Goal: Information Seeking & Learning: Learn about a topic

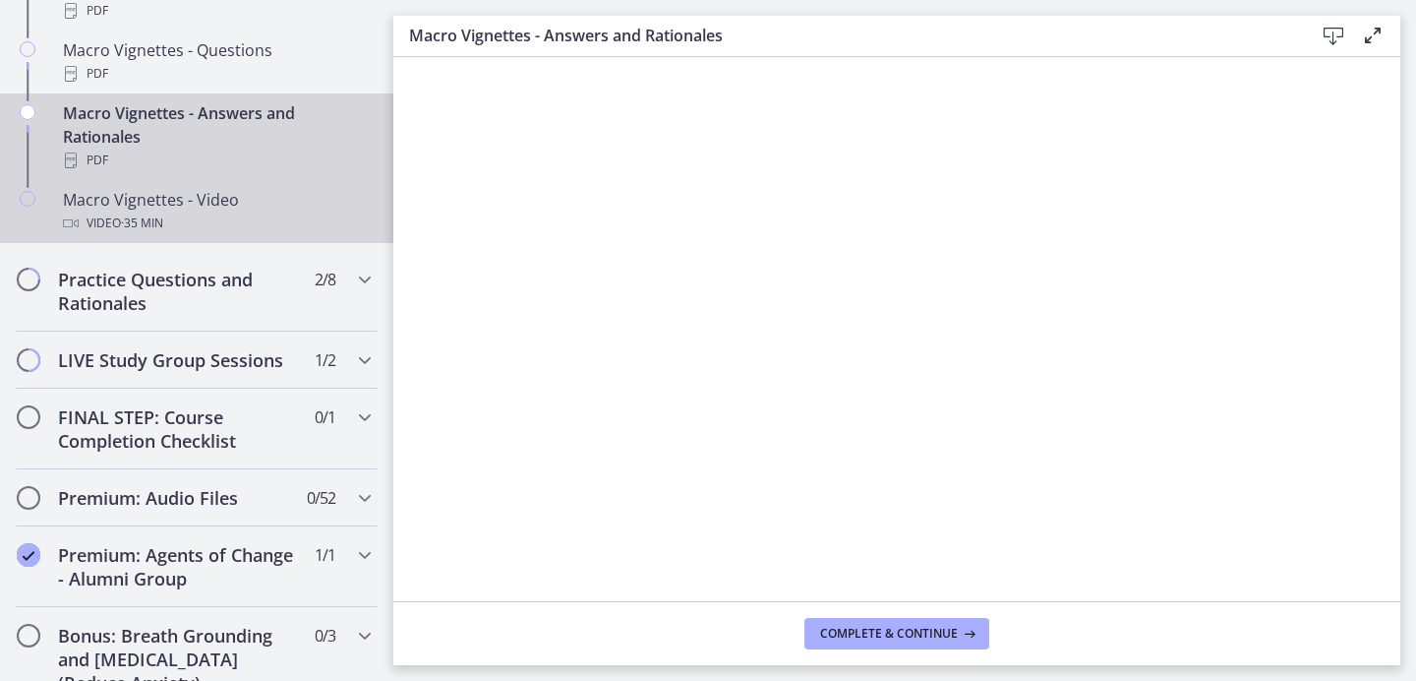
scroll to position [2169, 0]
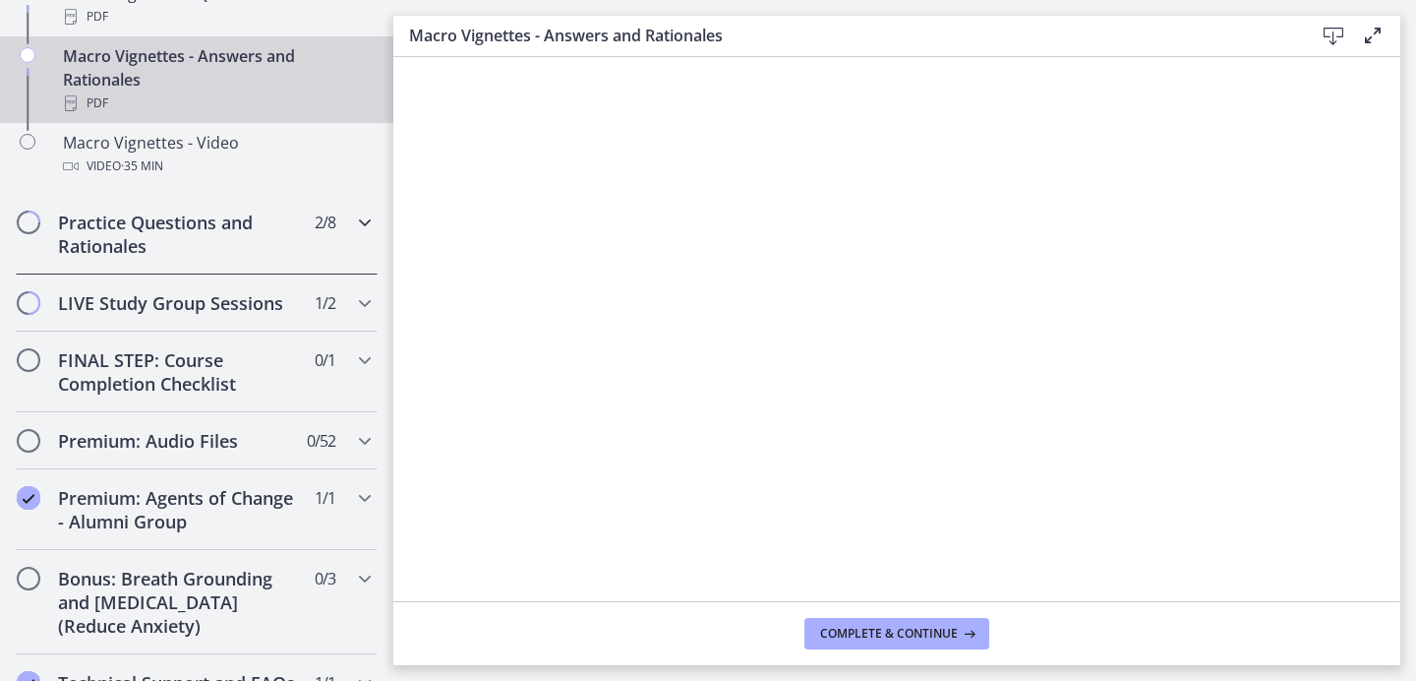
click at [255, 256] on h2 "Practice Questions and Rationales" at bounding box center [178, 233] width 240 height 47
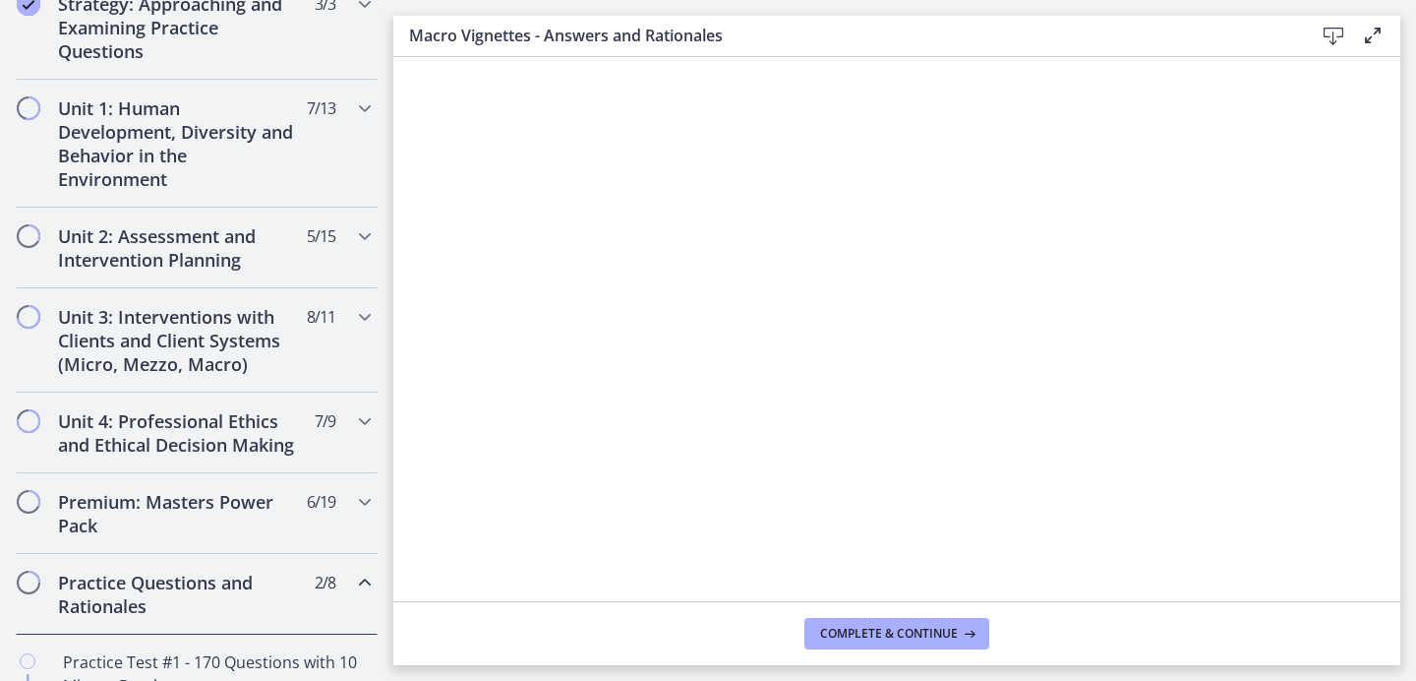
scroll to position [404, 0]
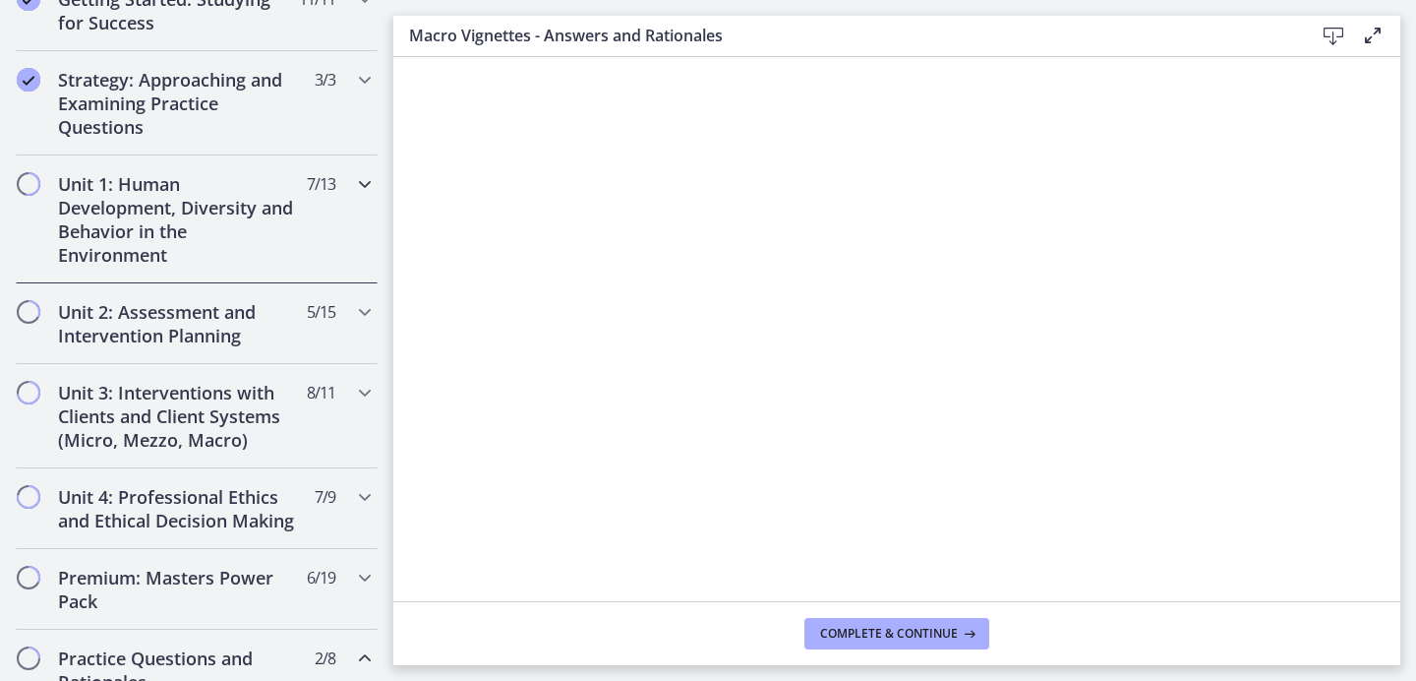
click at [253, 244] on h2 "Unit 1: Human Development, Diversity and Behavior in the Environment" at bounding box center [178, 219] width 240 height 94
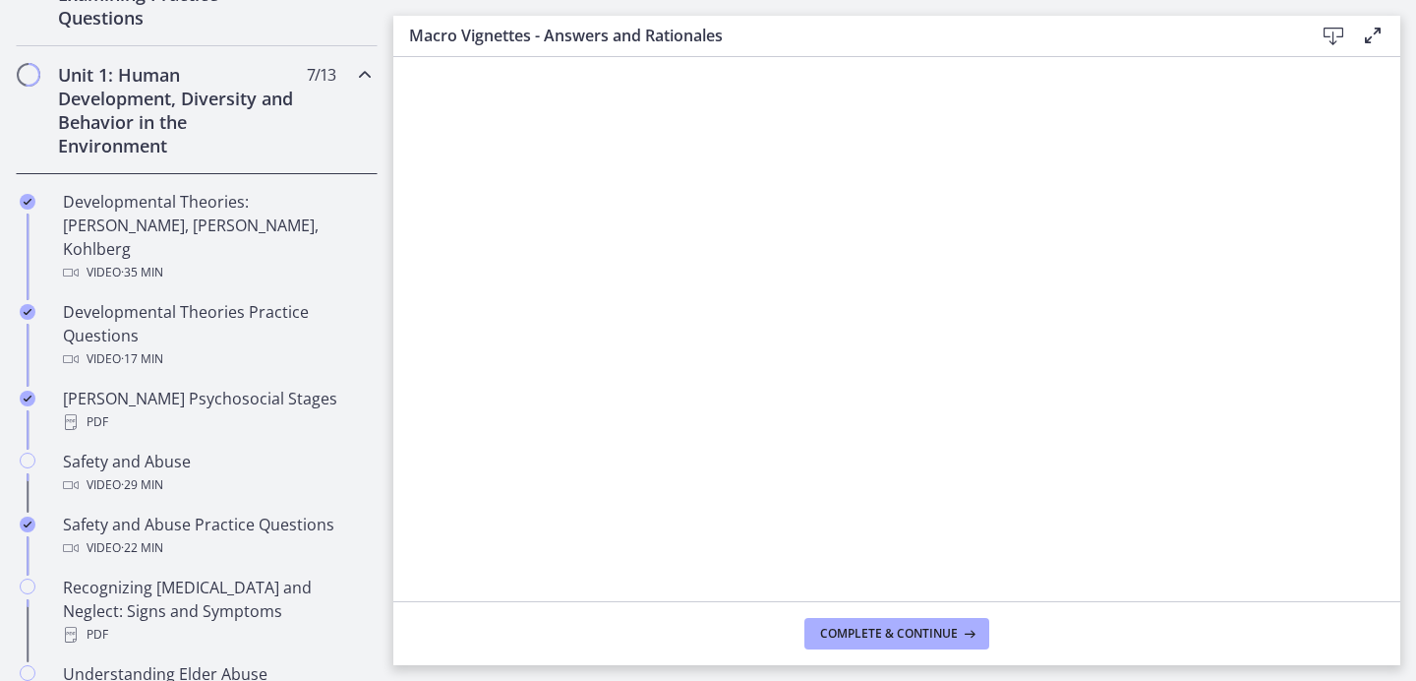
scroll to position [530, 0]
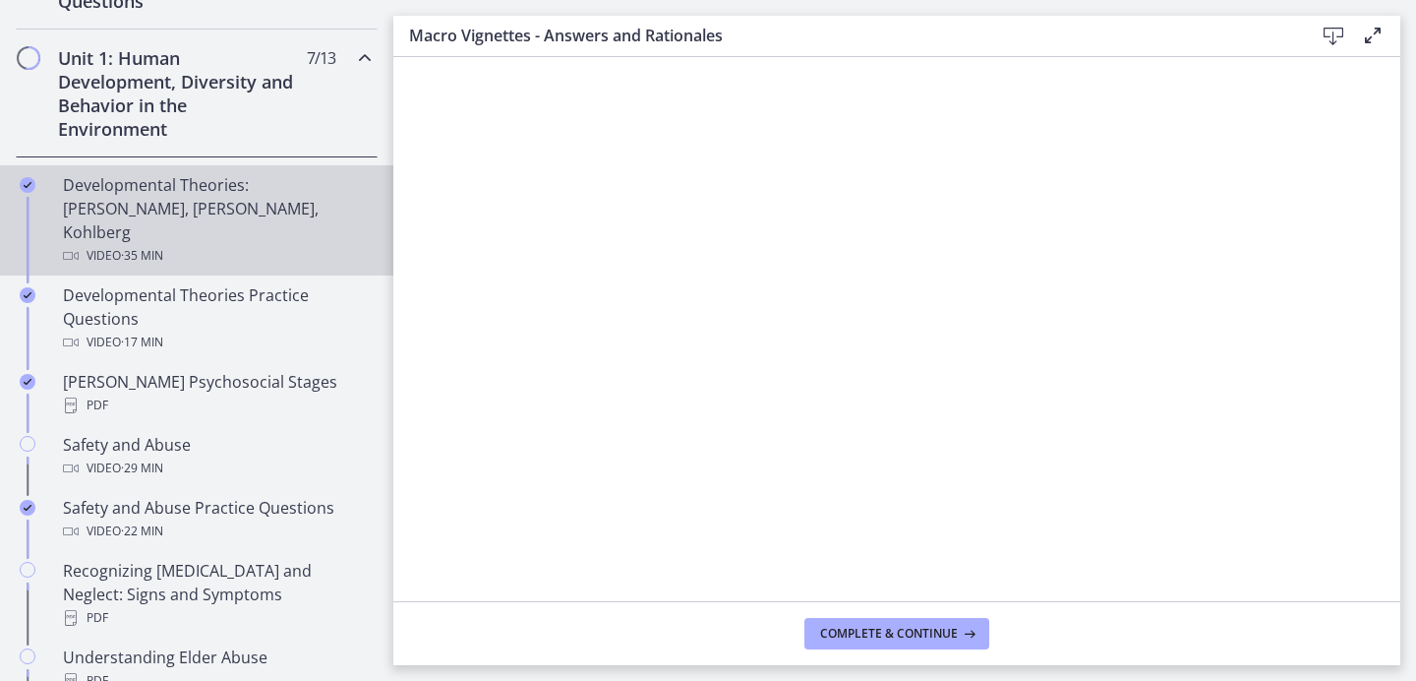
click at [253, 244] on link "Developmental Theories: [PERSON_NAME], [PERSON_NAME], Kohlberg Video · 35 min" at bounding box center [196, 220] width 393 height 110
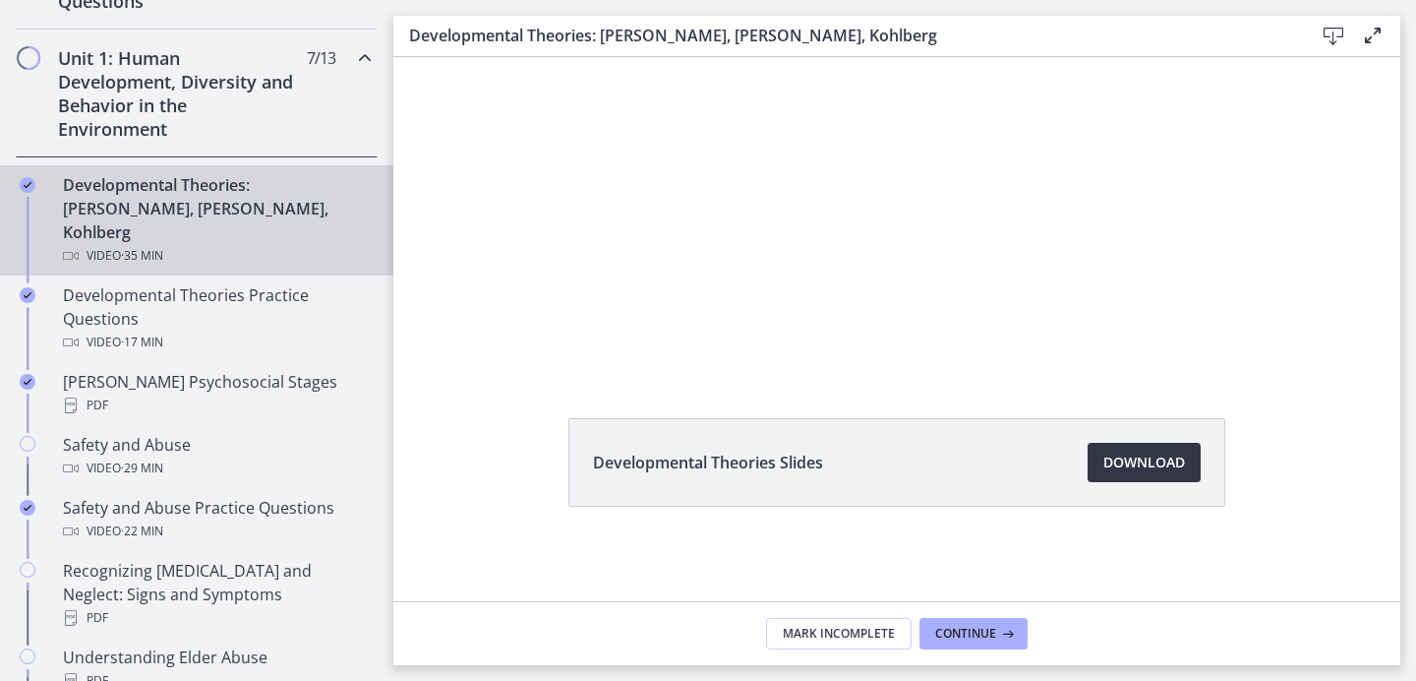
click at [1122, 462] on span "Download Opens in a new window" at bounding box center [1144, 462] width 82 height 24
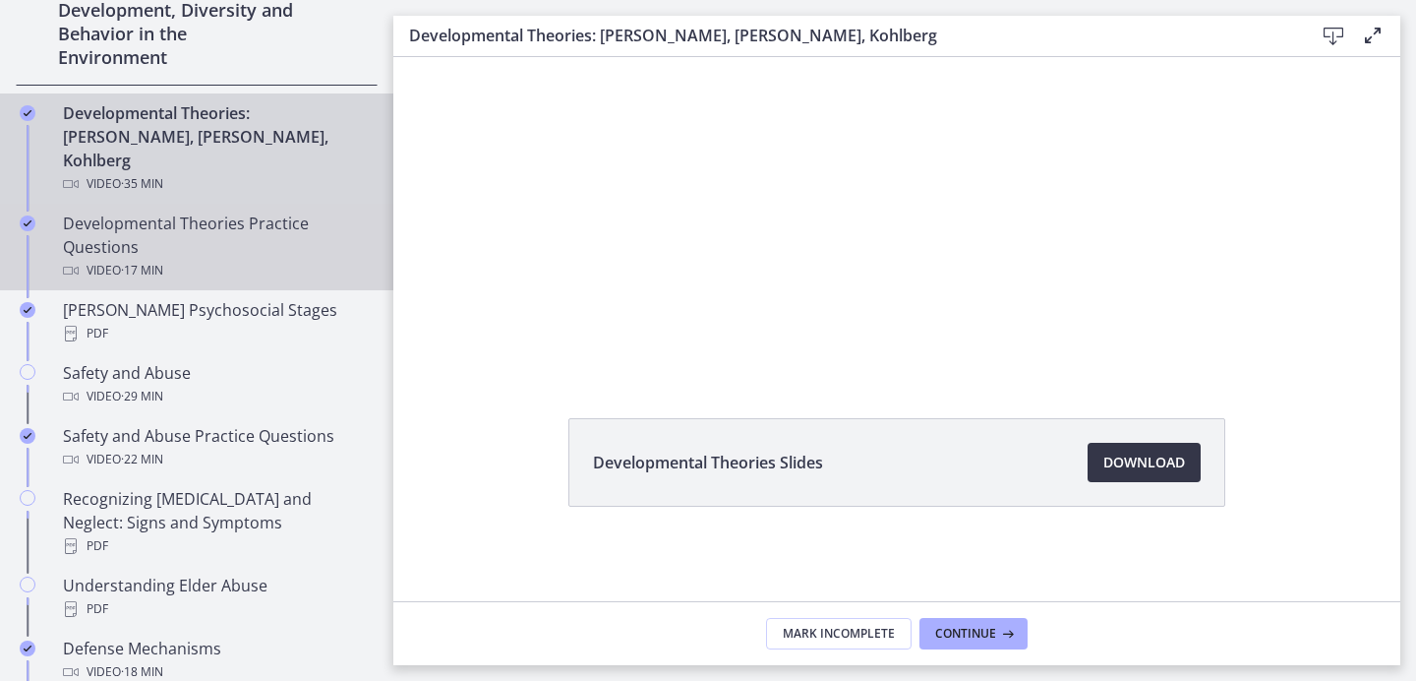
scroll to position [608, 0]
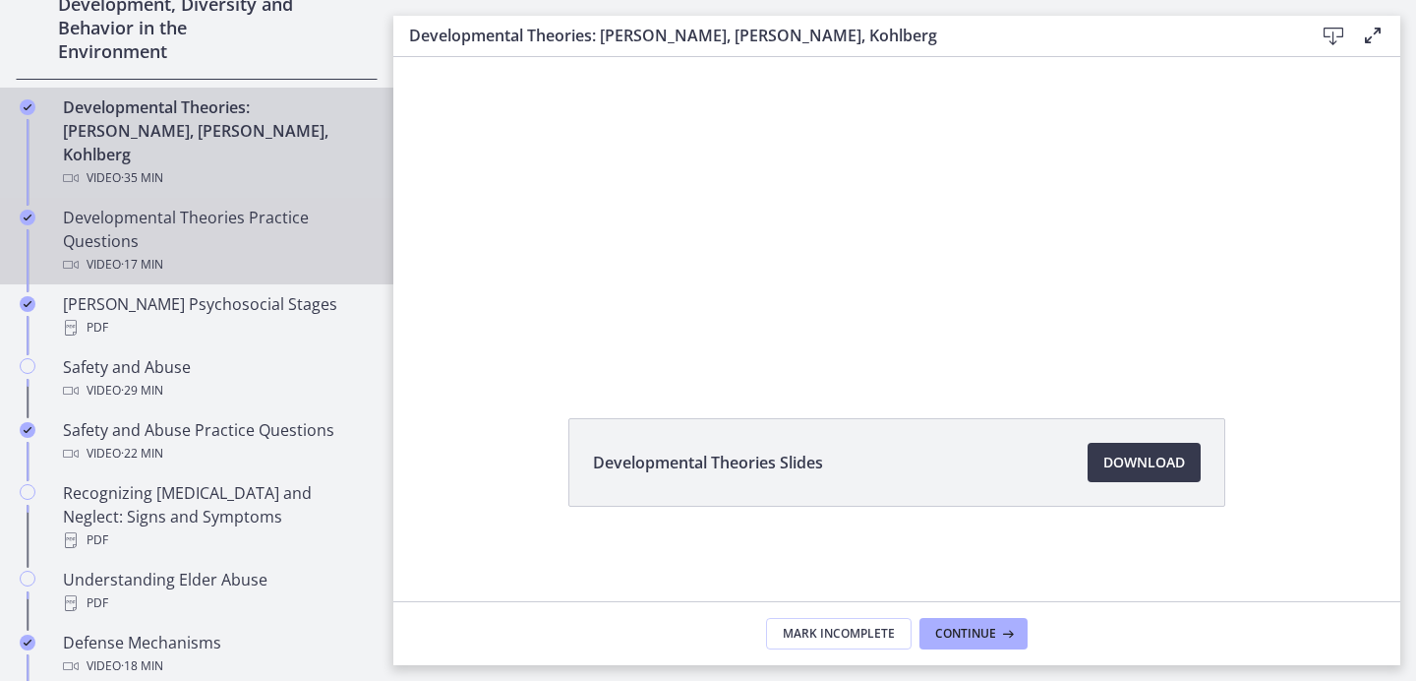
click at [174, 225] on div "Developmental Theories Practice Questions Video · 17 min" at bounding box center [216, 241] width 307 height 71
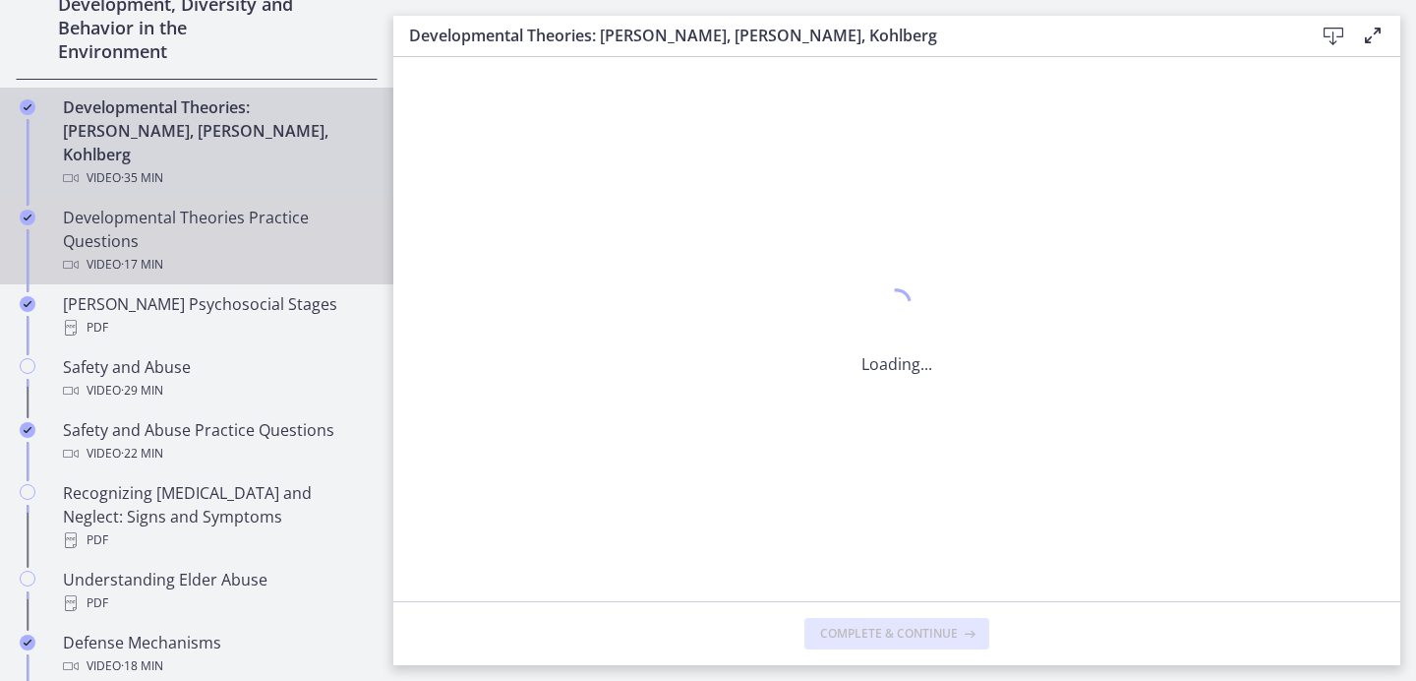
scroll to position [0, 0]
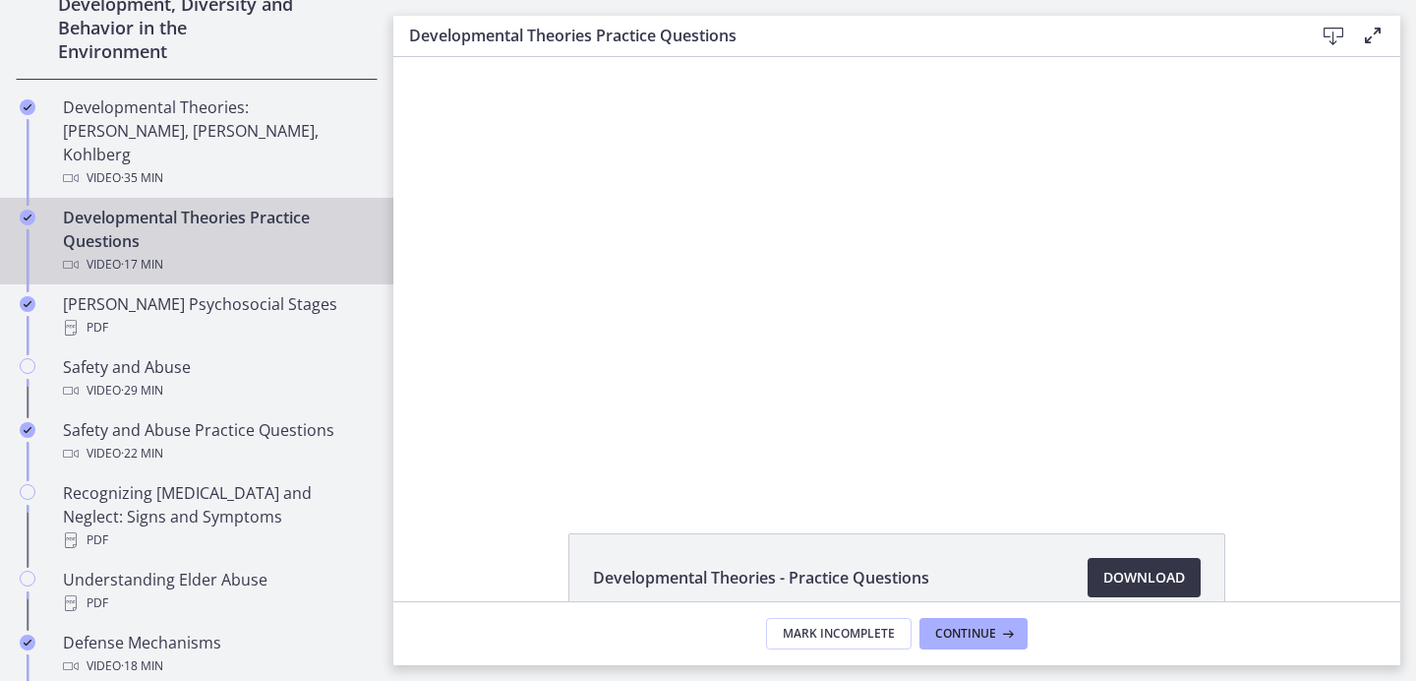
click at [1167, 566] on span "Download Opens in a new window" at bounding box center [1144, 577] width 82 height 24
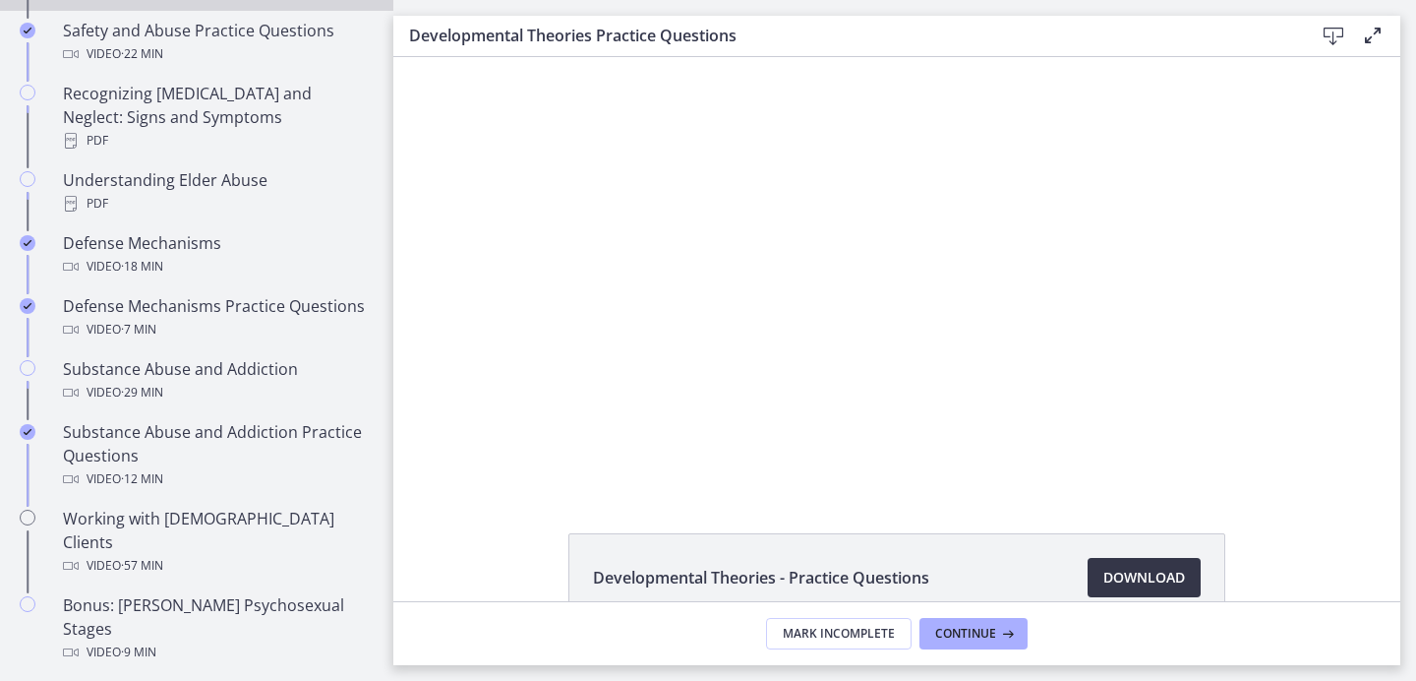
scroll to position [1038, 0]
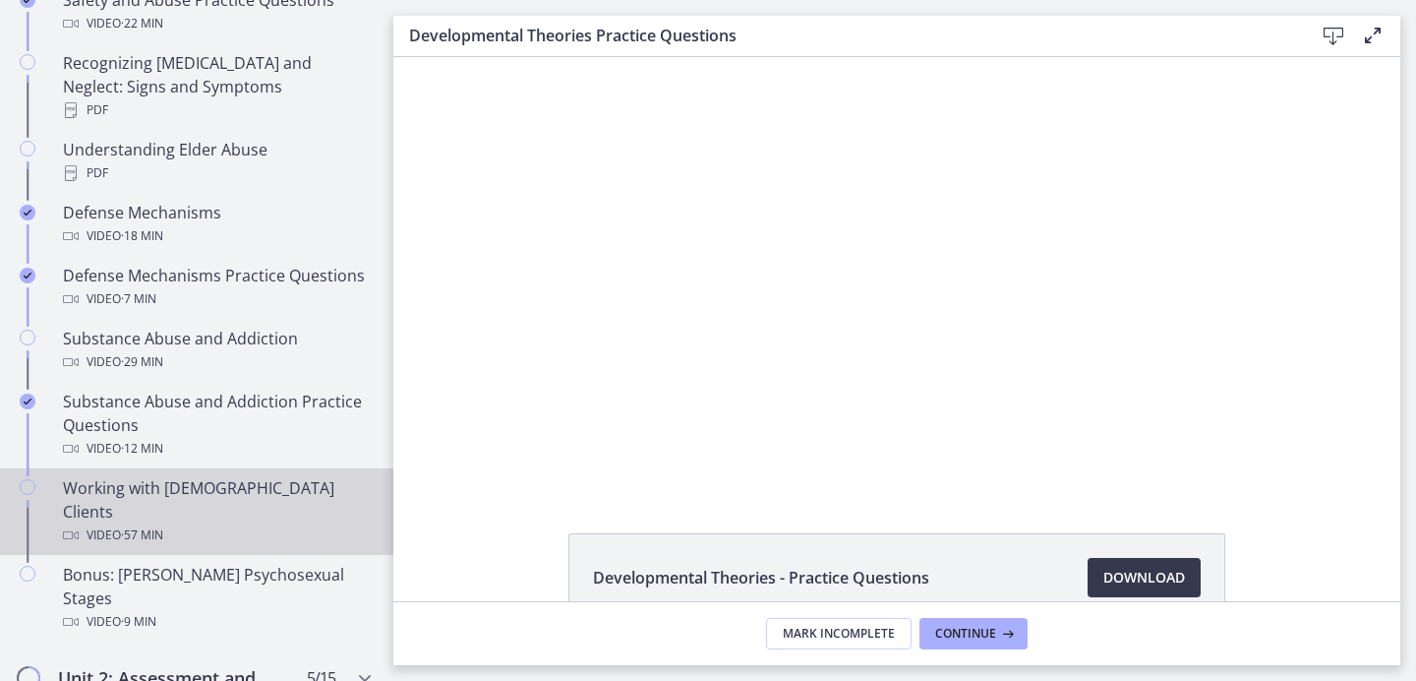
click at [187, 480] on div "Working with [DEMOGRAPHIC_DATA] Clients Video · 57 min" at bounding box center [216, 511] width 307 height 71
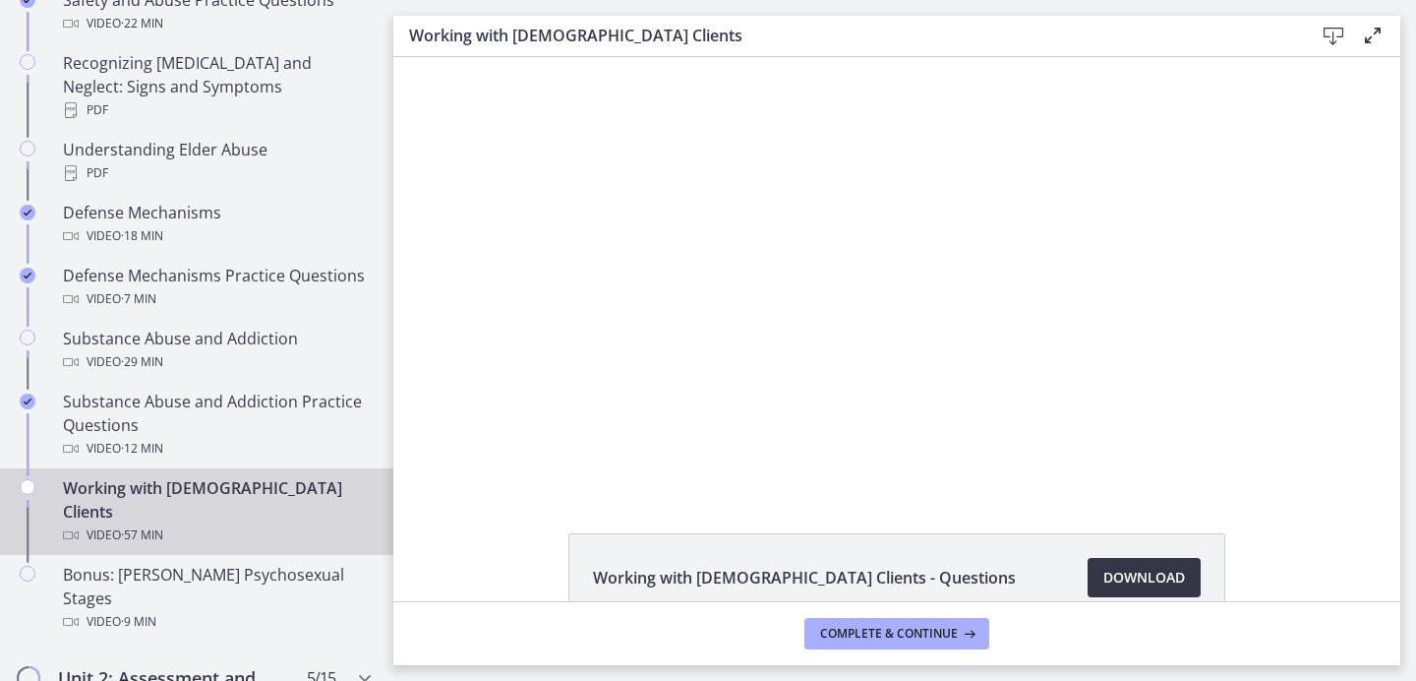
click at [1151, 576] on span "Download Opens in a new window" at bounding box center [1144, 577] width 82 height 24
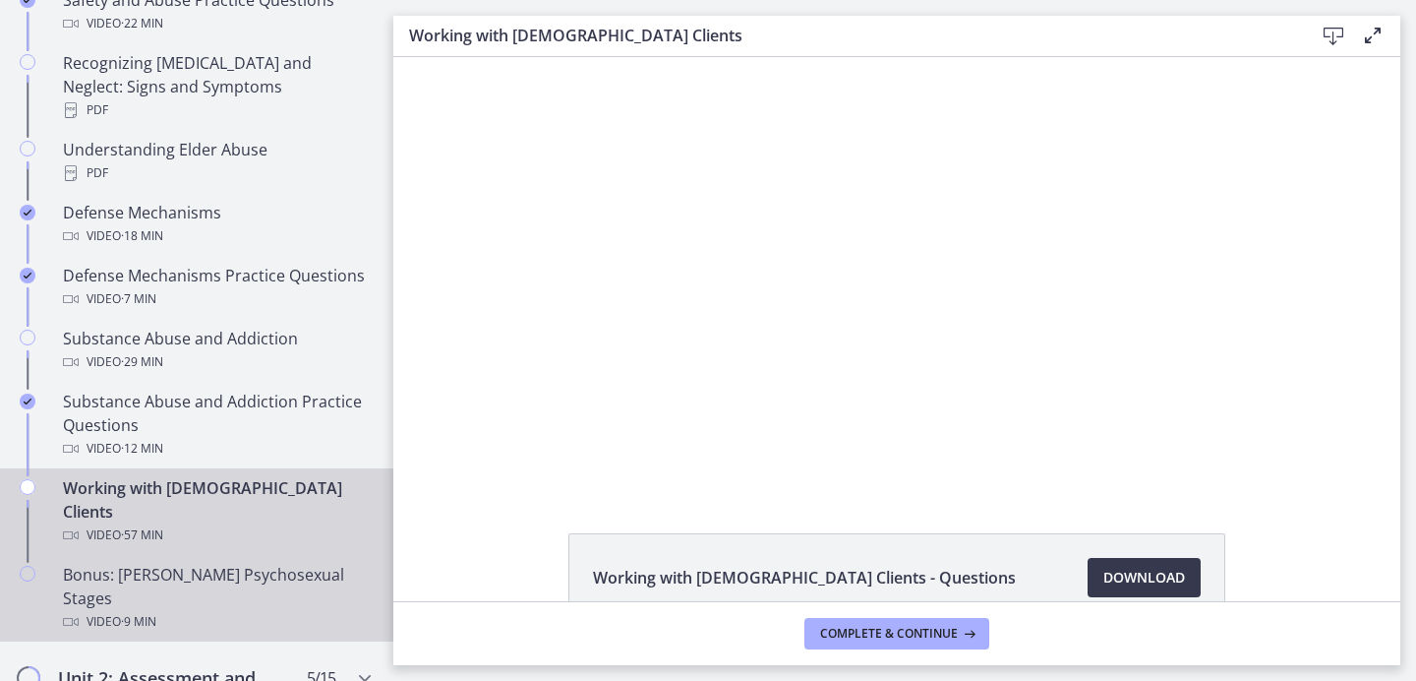
click at [221, 563] on div "Bonus: [PERSON_NAME] Psychosexual Stages Video · 9 min" at bounding box center [216, 598] width 307 height 71
click at [269, 485] on div "Working with [DEMOGRAPHIC_DATA] Clients Video · 57 min" at bounding box center [216, 511] width 307 height 71
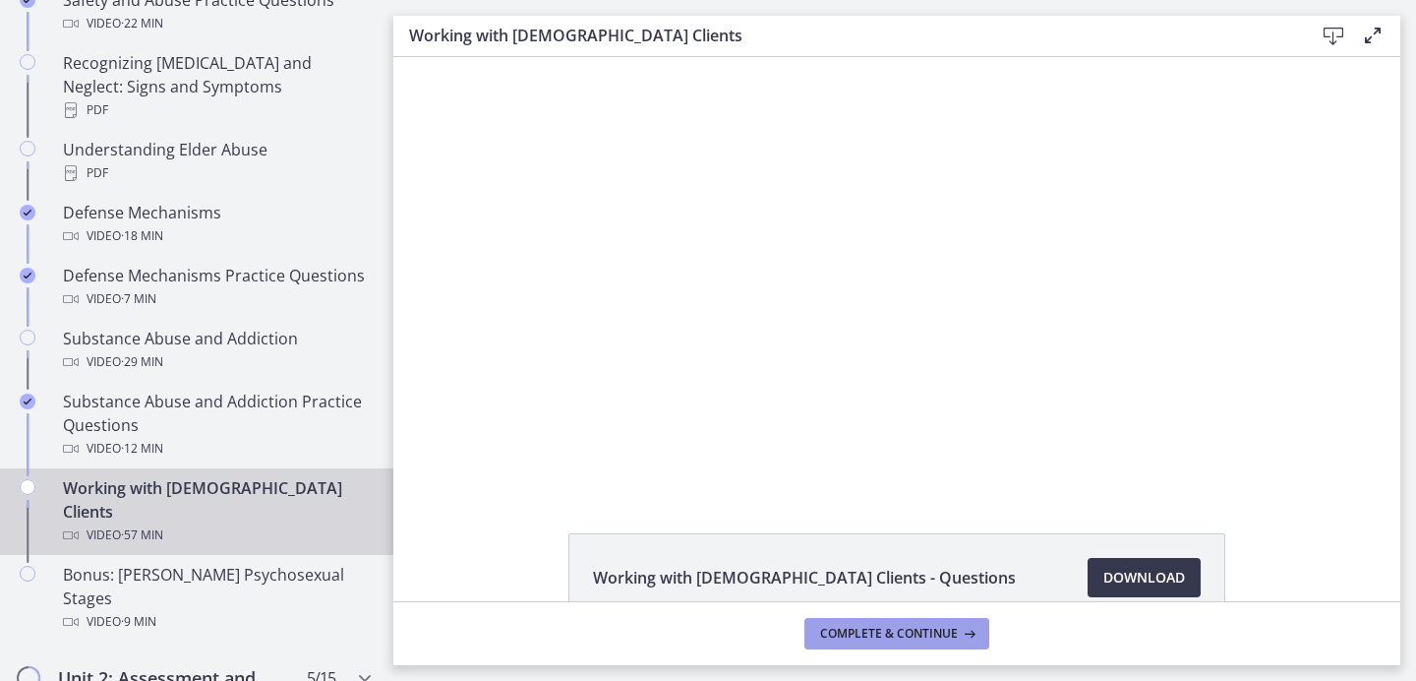
click at [859, 622] on button "Complete & continue" at bounding box center [896, 633] width 185 height 31
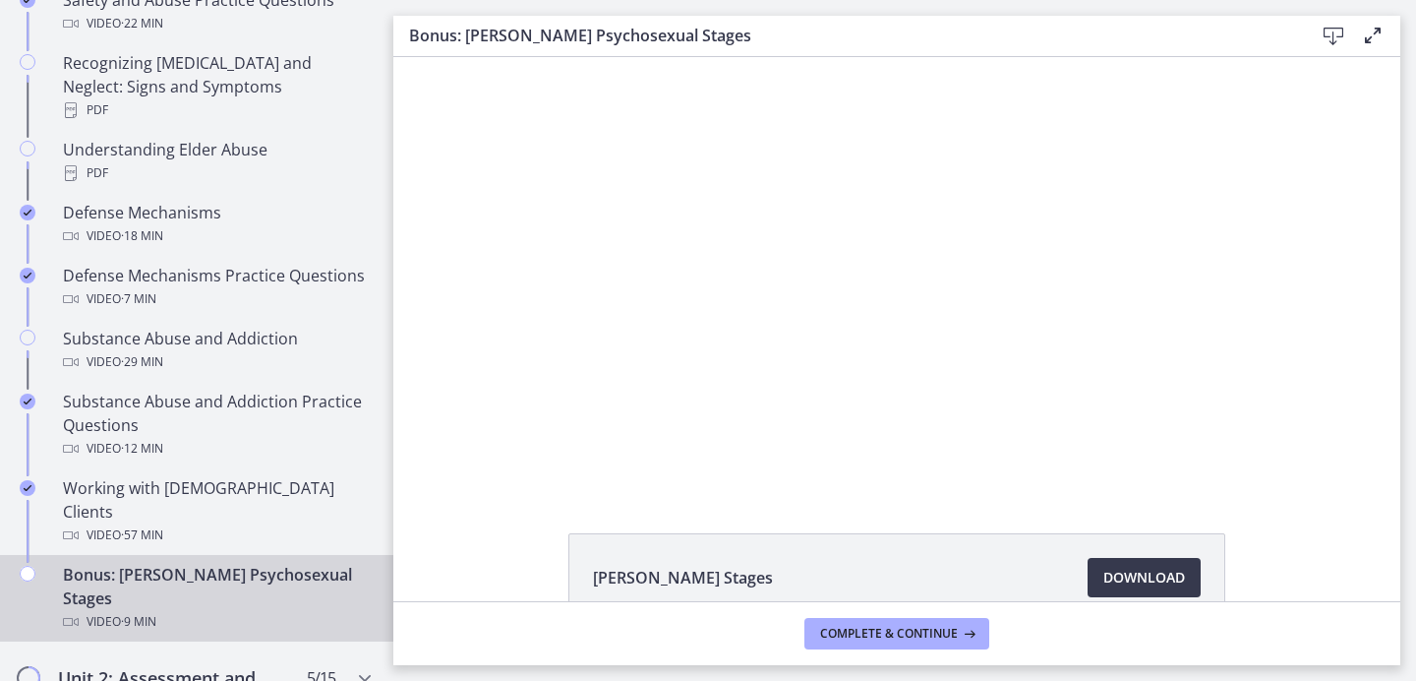
click at [240, 610] on div "Video · 9 min" at bounding box center [216, 622] width 307 height 24
click at [1143, 587] on span "Download Opens in a new window" at bounding box center [1144, 577] width 82 height 24
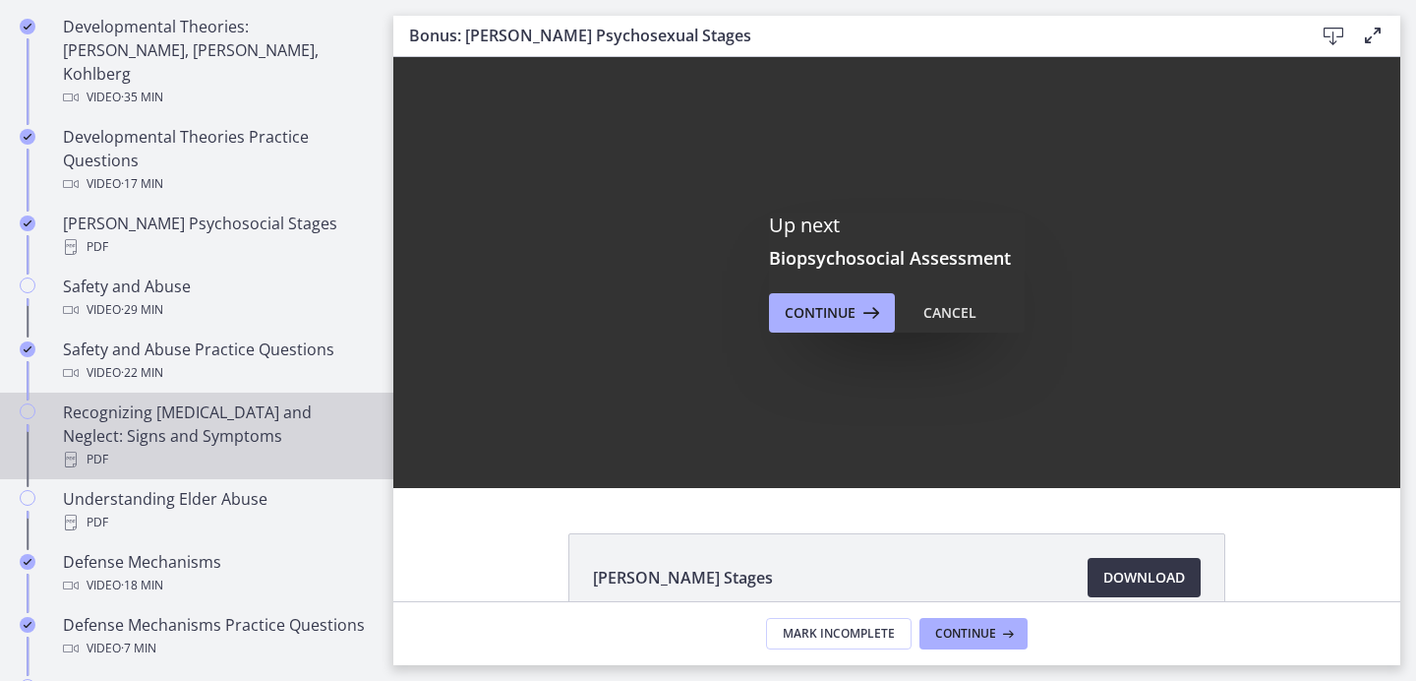
scroll to position [675, 0]
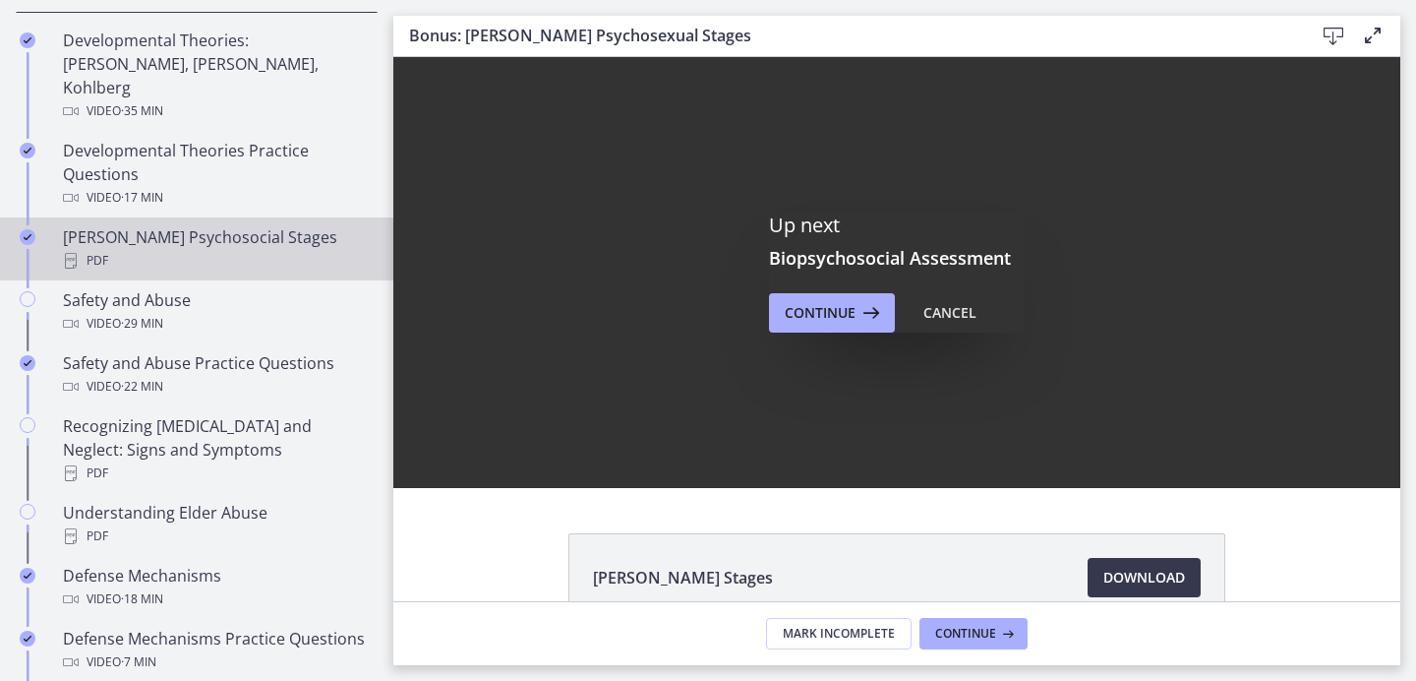
click at [219, 225] on div "[PERSON_NAME] Psychosocial Stages PDF" at bounding box center [216, 248] width 307 height 47
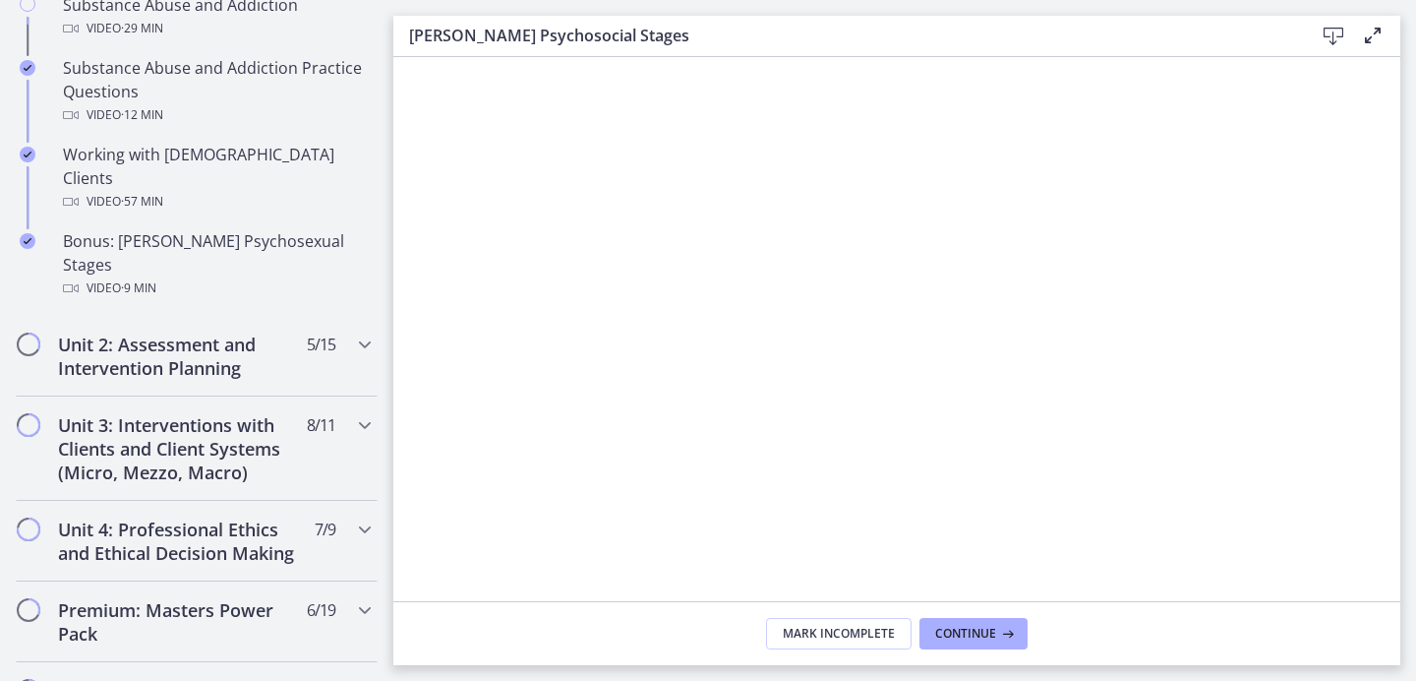
scroll to position [1339, 0]
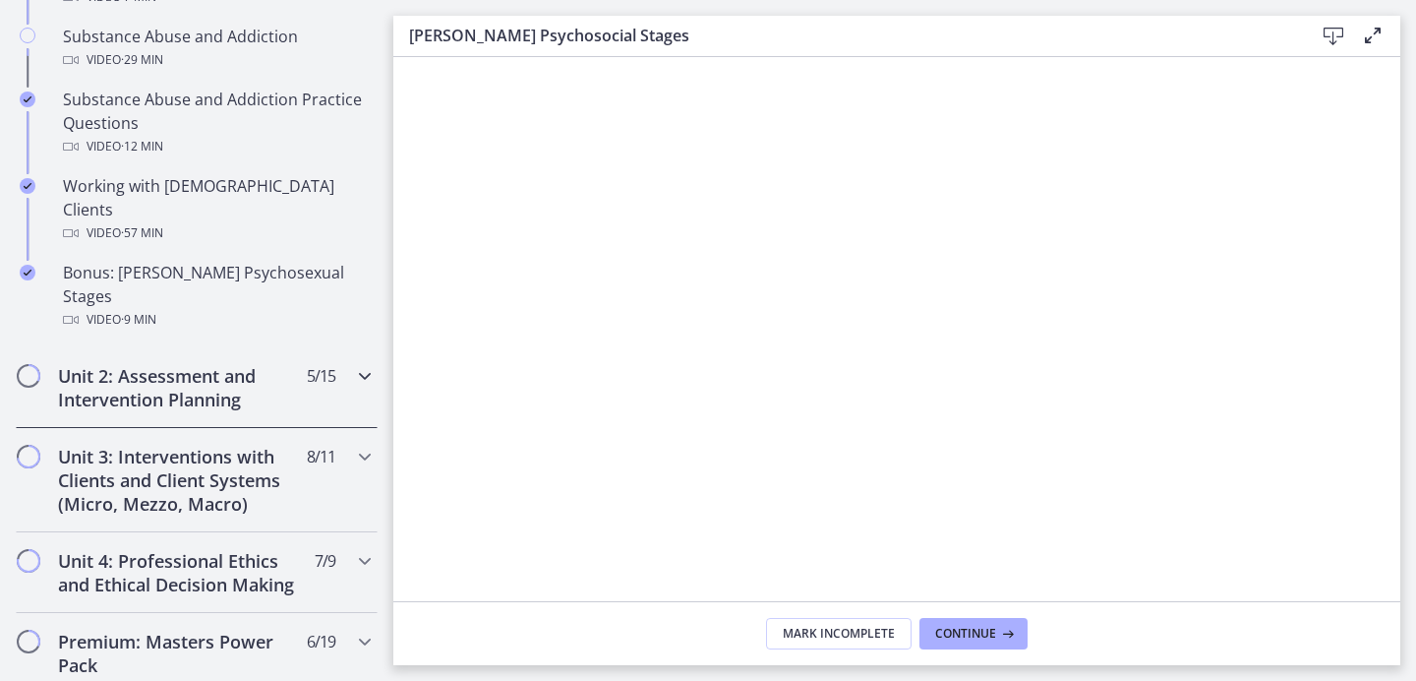
click at [234, 364] on h2 "Unit 2: Assessment and Intervention Planning" at bounding box center [178, 387] width 240 height 47
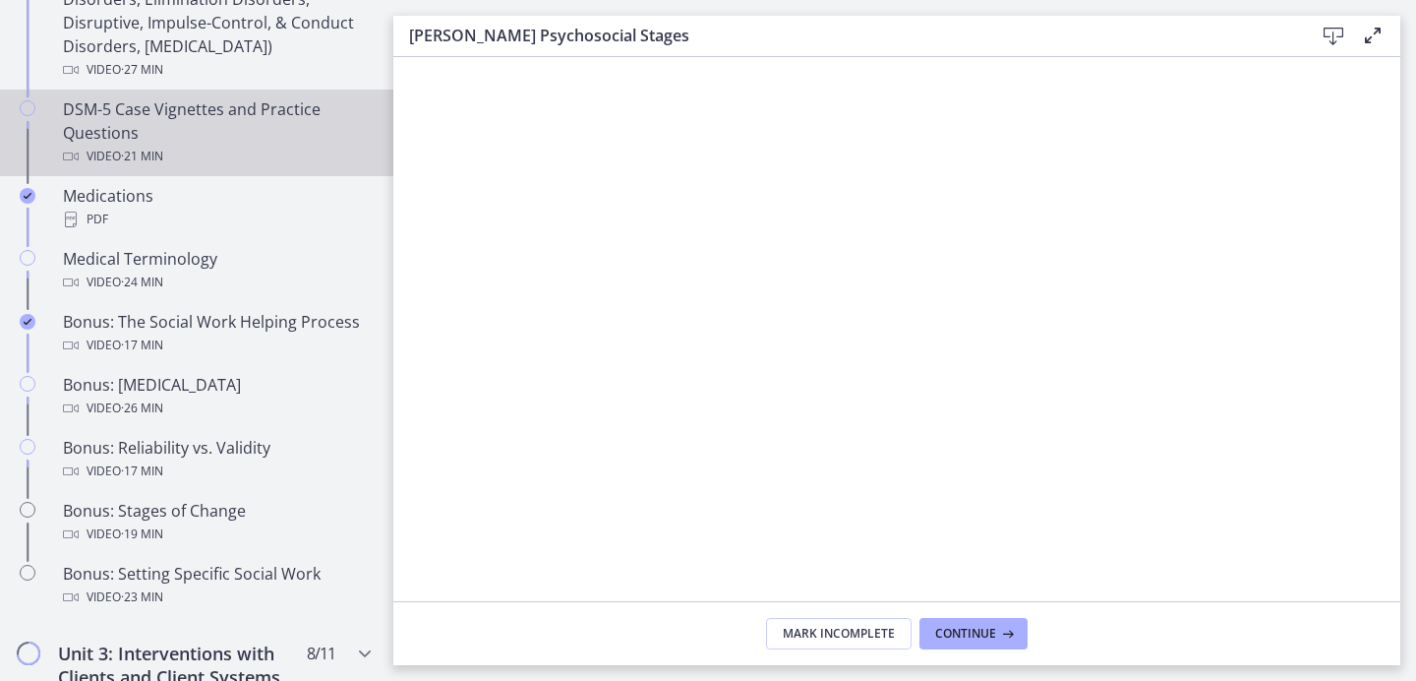
click at [236, 145] on div "Video · 21 min" at bounding box center [216, 157] width 307 height 24
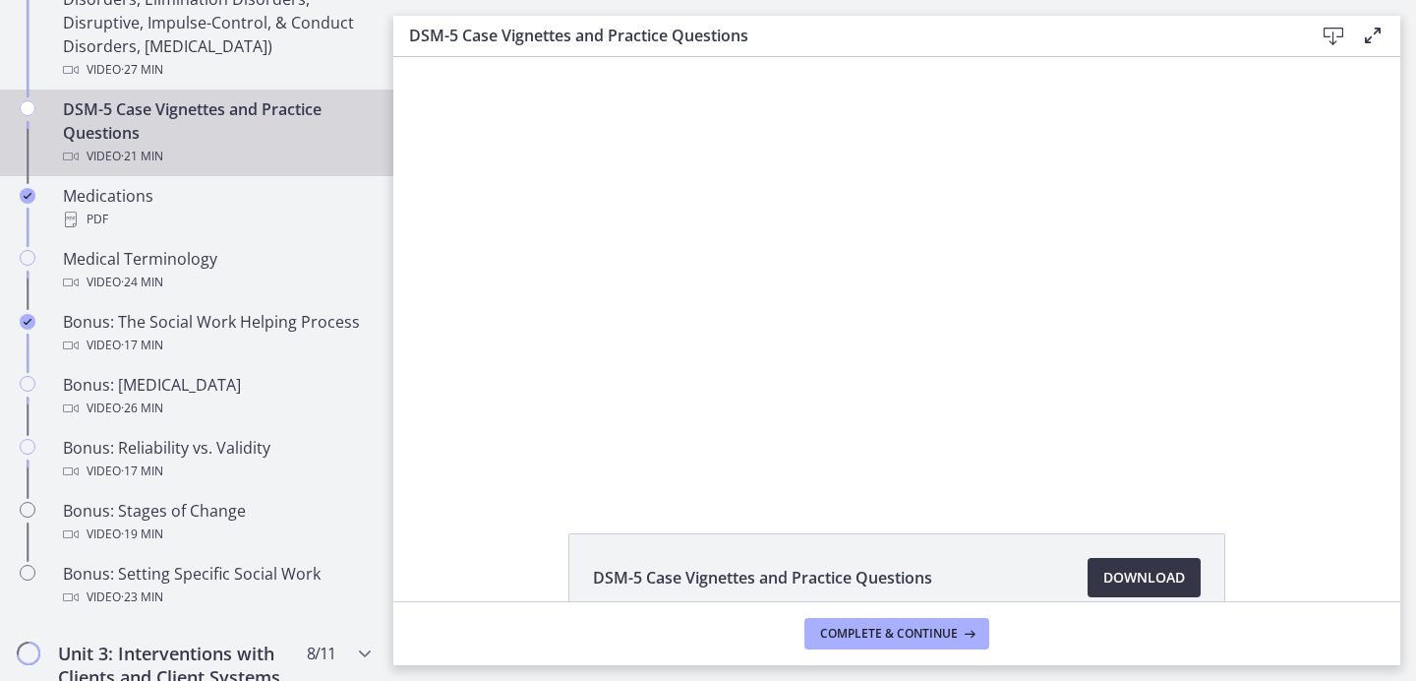
click at [1142, 593] on link "Download Opens in a new window" at bounding box center [1144, 577] width 113 height 39
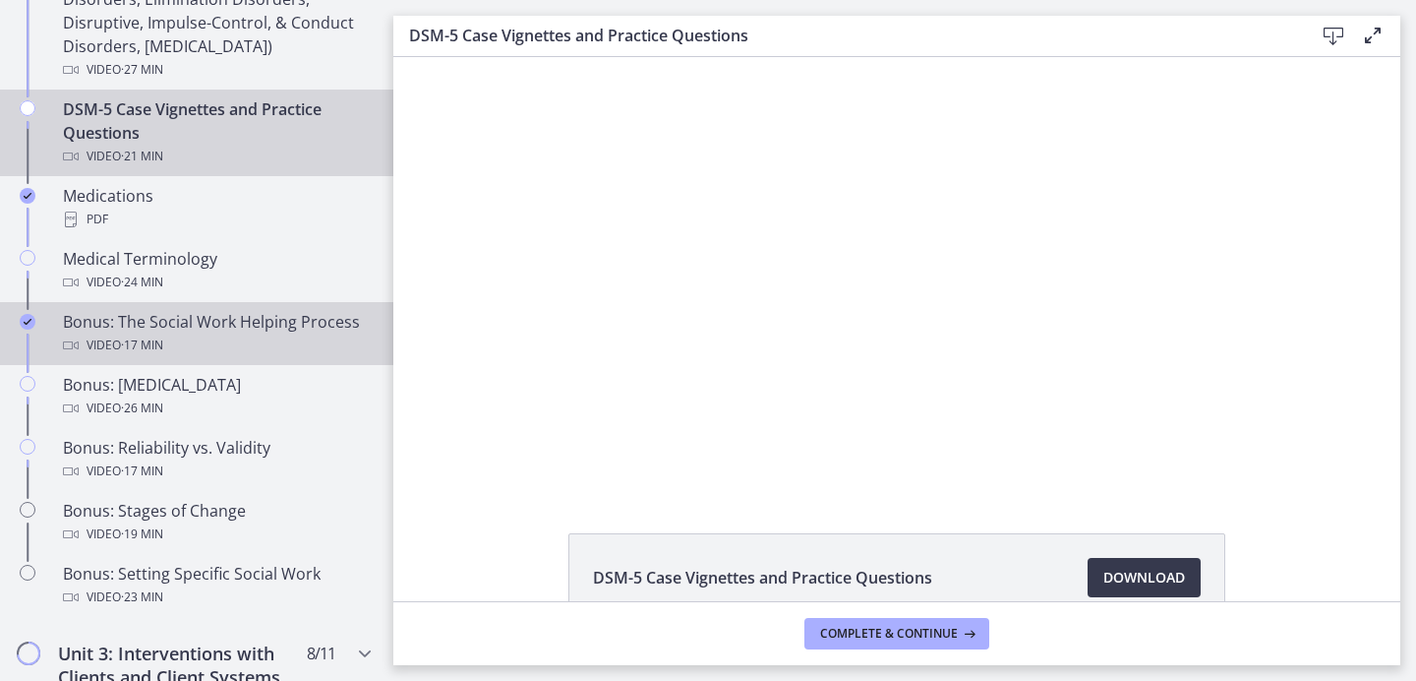
click at [244, 330] on div "Bonus: The Social Work Helping Process Video · 17 min" at bounding box center [216, 333] width 307 height 47
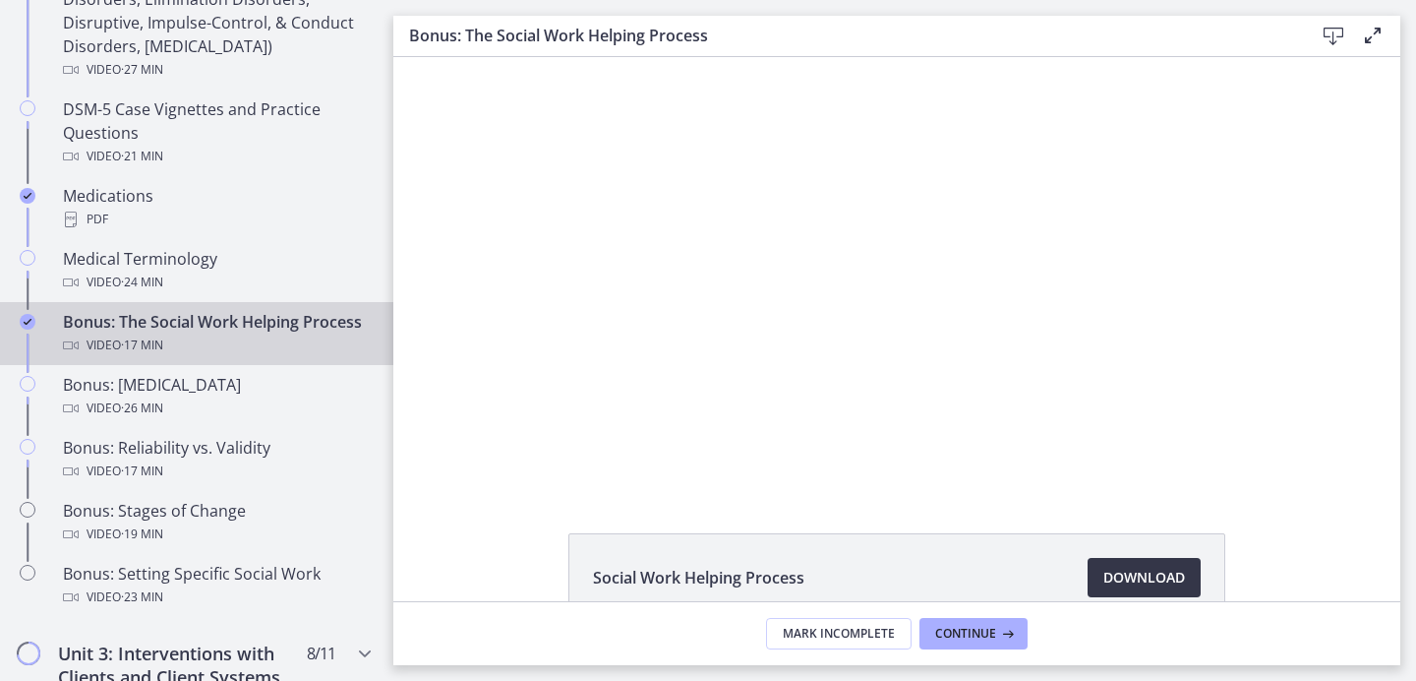
click at [1089, 567] on link "Download Opens in a new window" at bounding box center [1144, 577] width 113 height 39
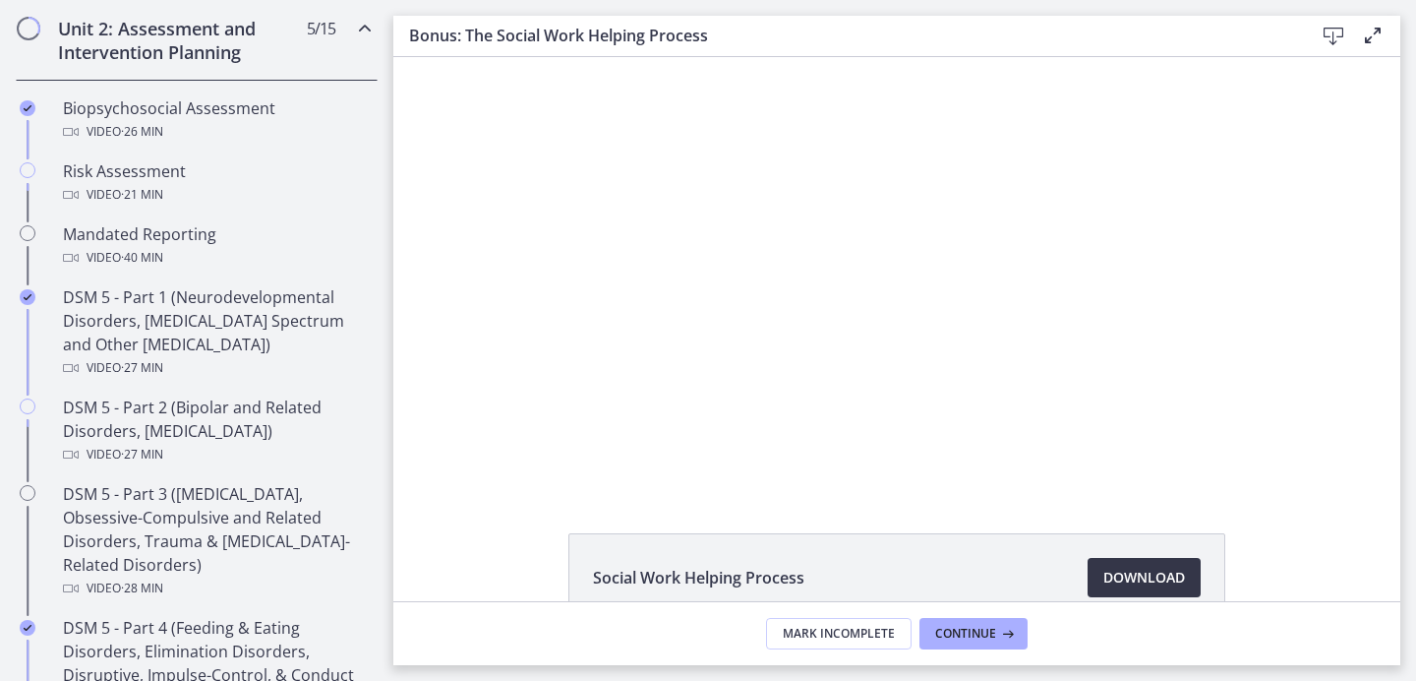
scroll to position [683, 0]
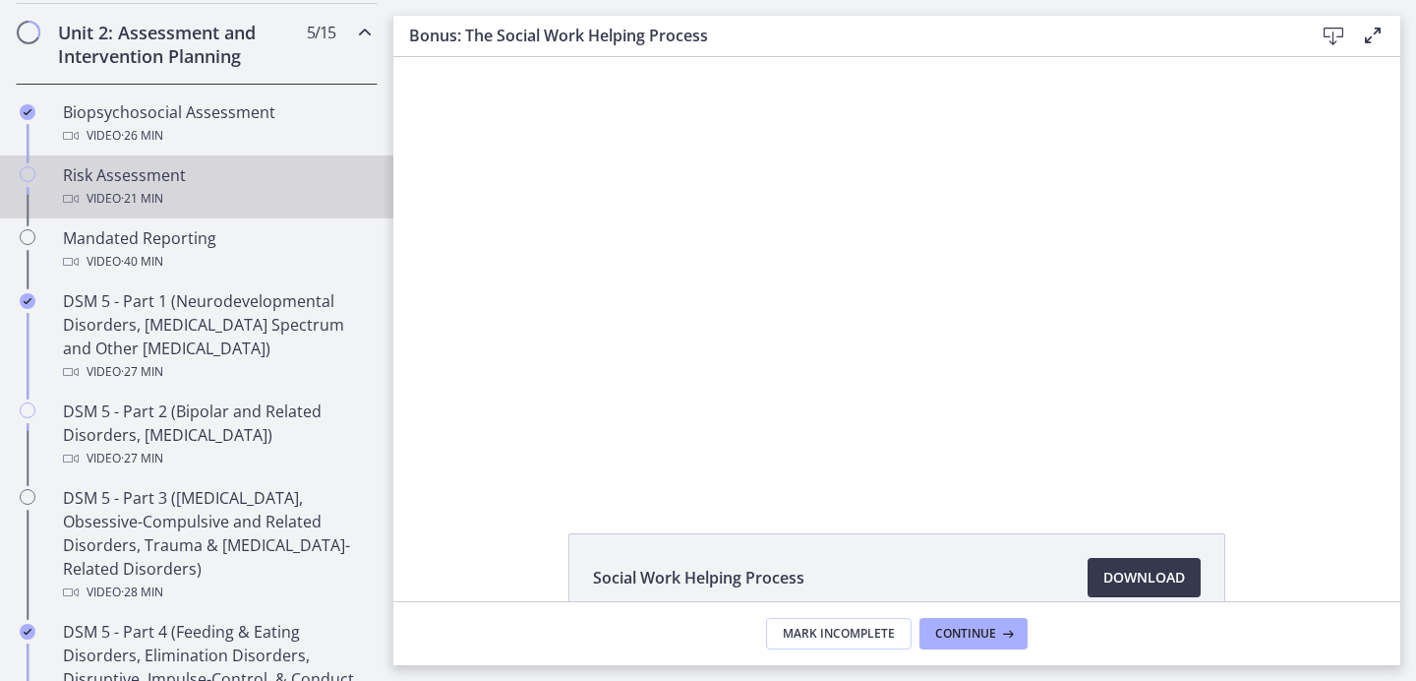
click at [228, 173] on div "Risk Assessment Video · 21 min" at bounding box center [216, 186] width 307 height 47
click at [1120, 565] on span "Download Opens in a new window" at bounding box center [1144, 577] width 82 height 24
click at [893, 631] on span "Complete & continue" at bounding box center [889, 633] width 138 height 16
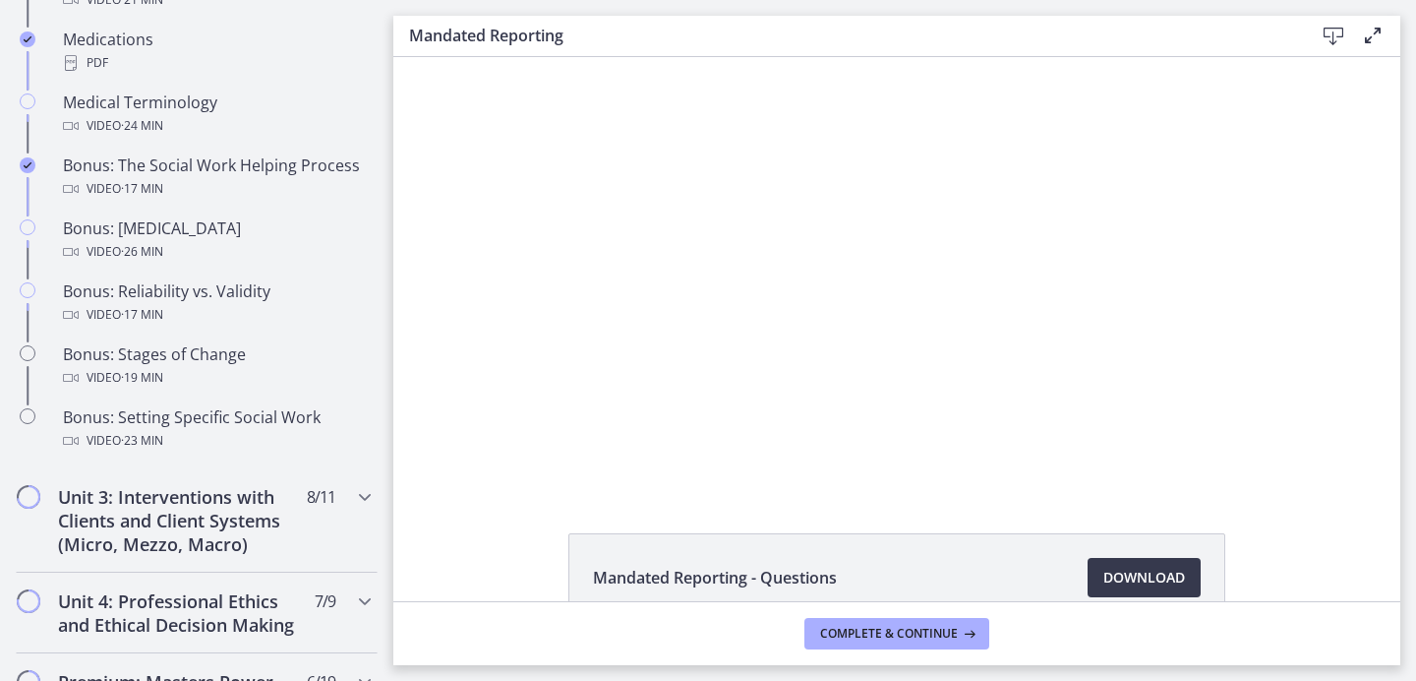
scroll to position [1500, 0]
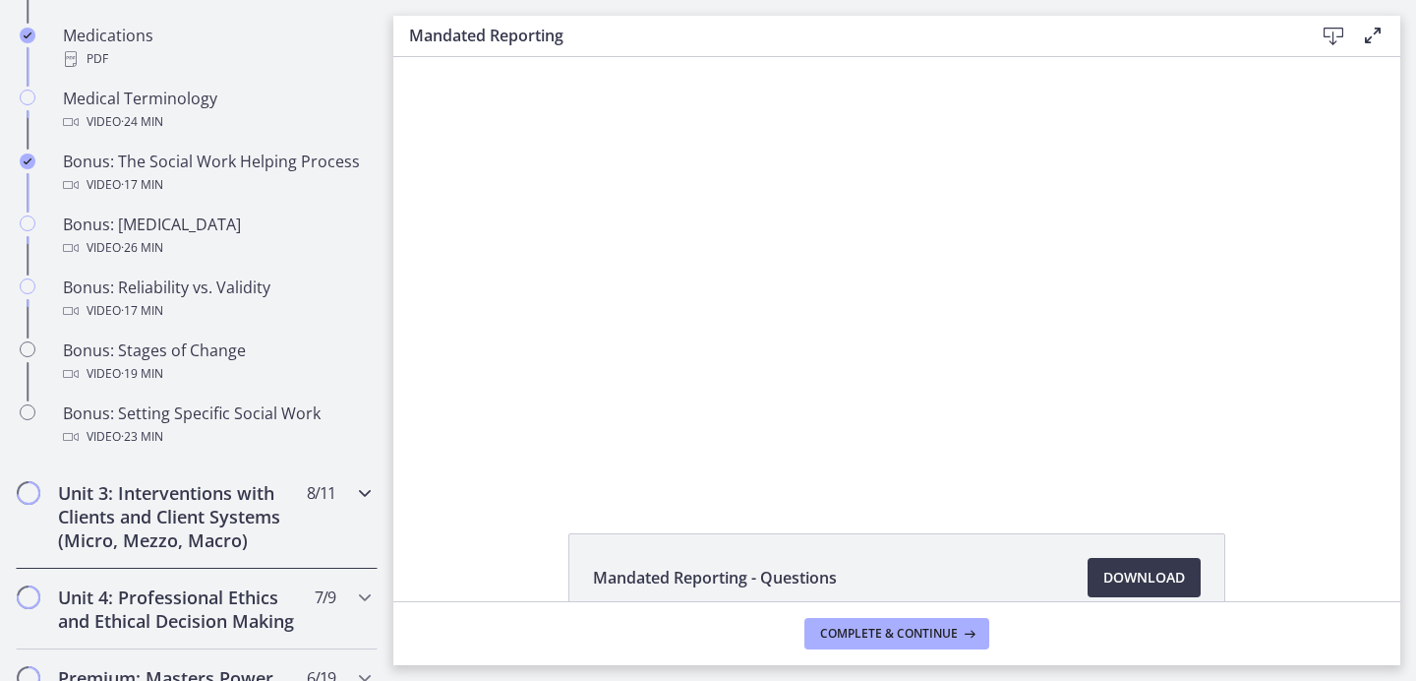
click at [229, 532] on h2 "Unit 3: Interventions with Clients and Client Systems (Micro, Mezzo, Macro)" at bounding box center [178, 516] width 240 height 71
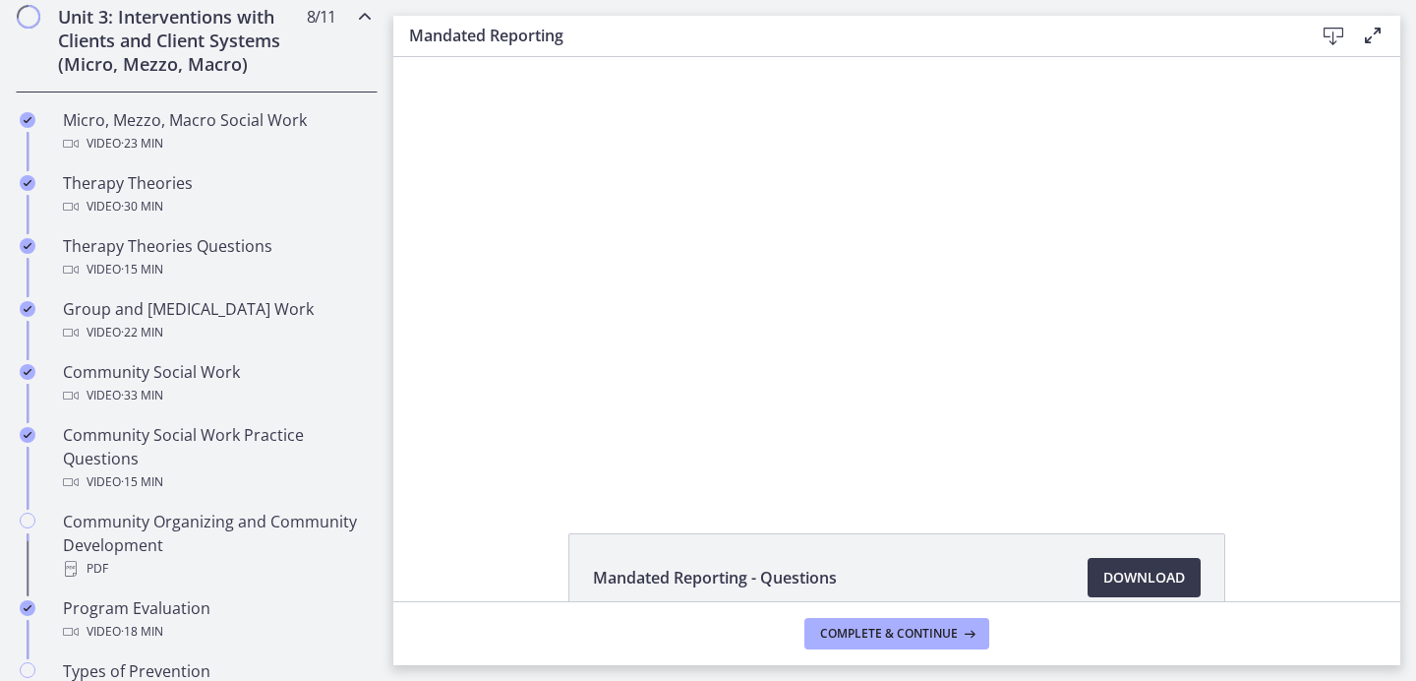
scroll to position [785, 0]
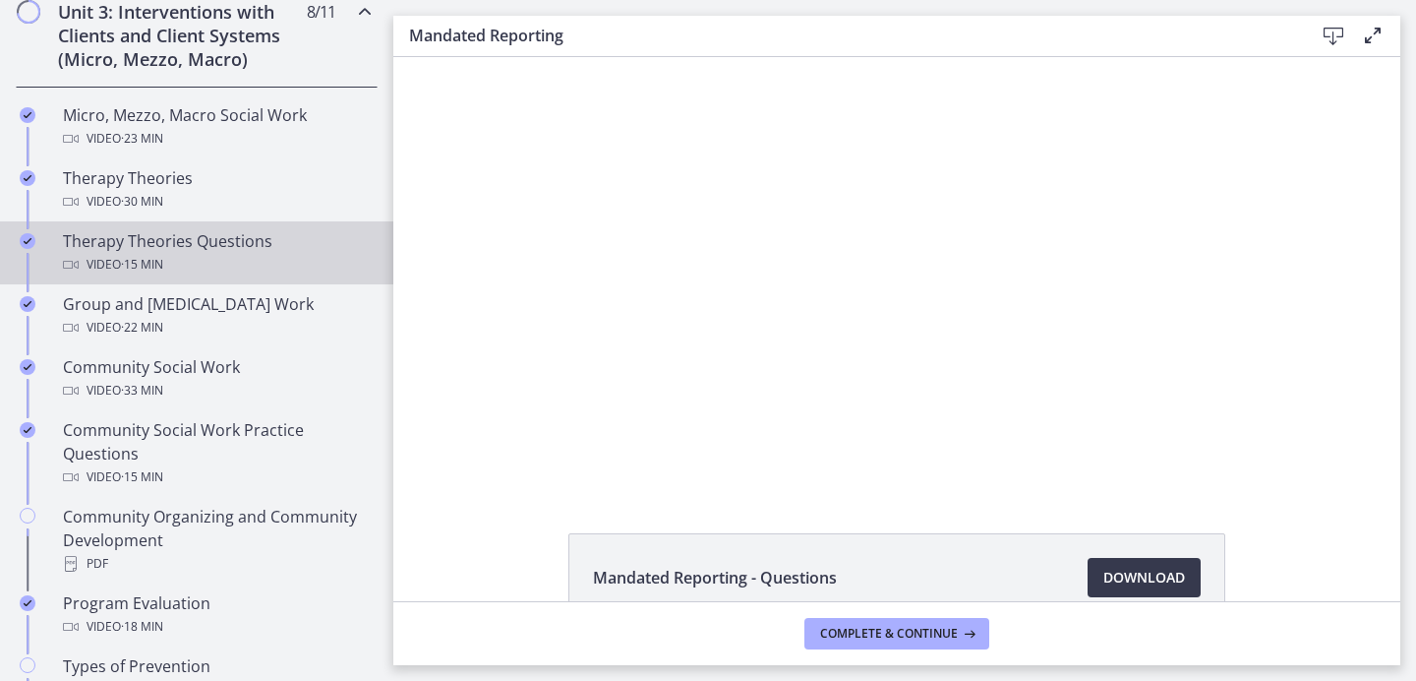
click at [226, 243] on div "Therapy Theories Questions Video · 15 min" at bounding box center [216, 252] width 307 height 47
click at [1164, 591] on link "Download Opens in a new window" at bounding box center [1144, 577] width 113 height 39
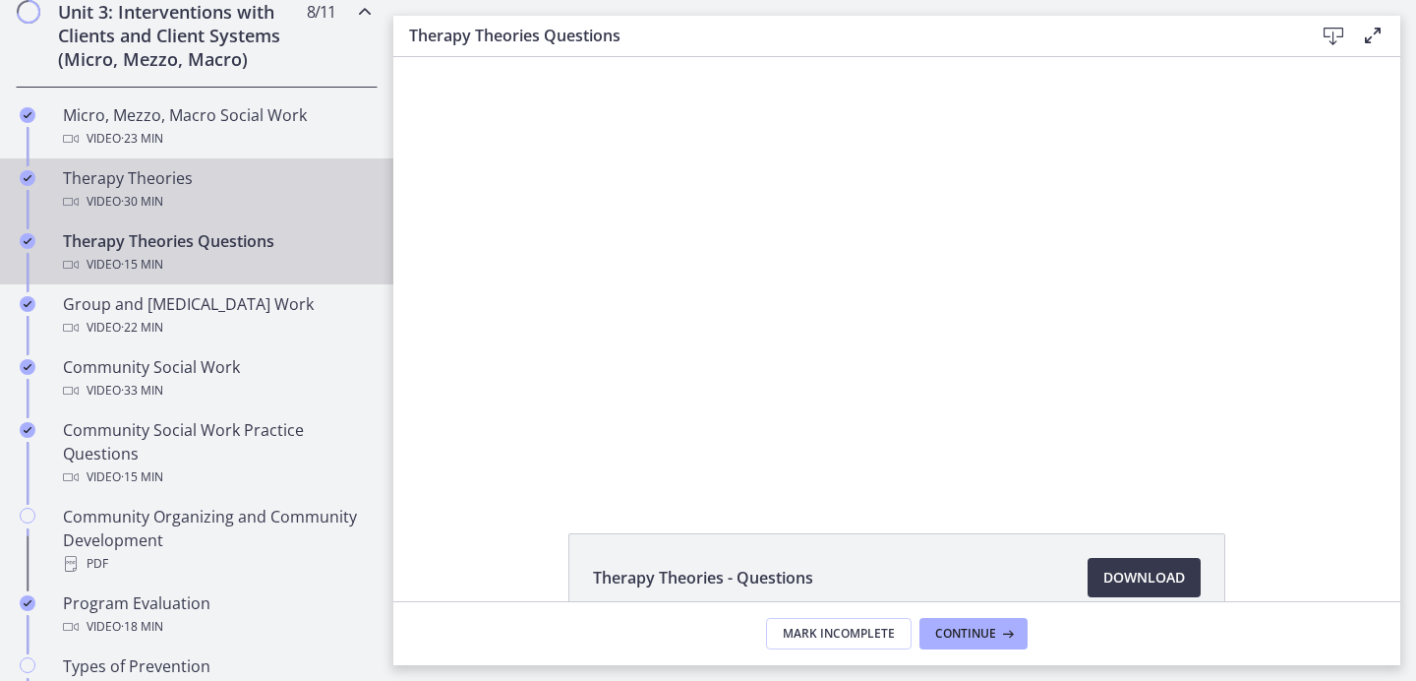
click at [174, 197] on div "Video · 30 min" at bounding box center [216, 202] width 307 height 24
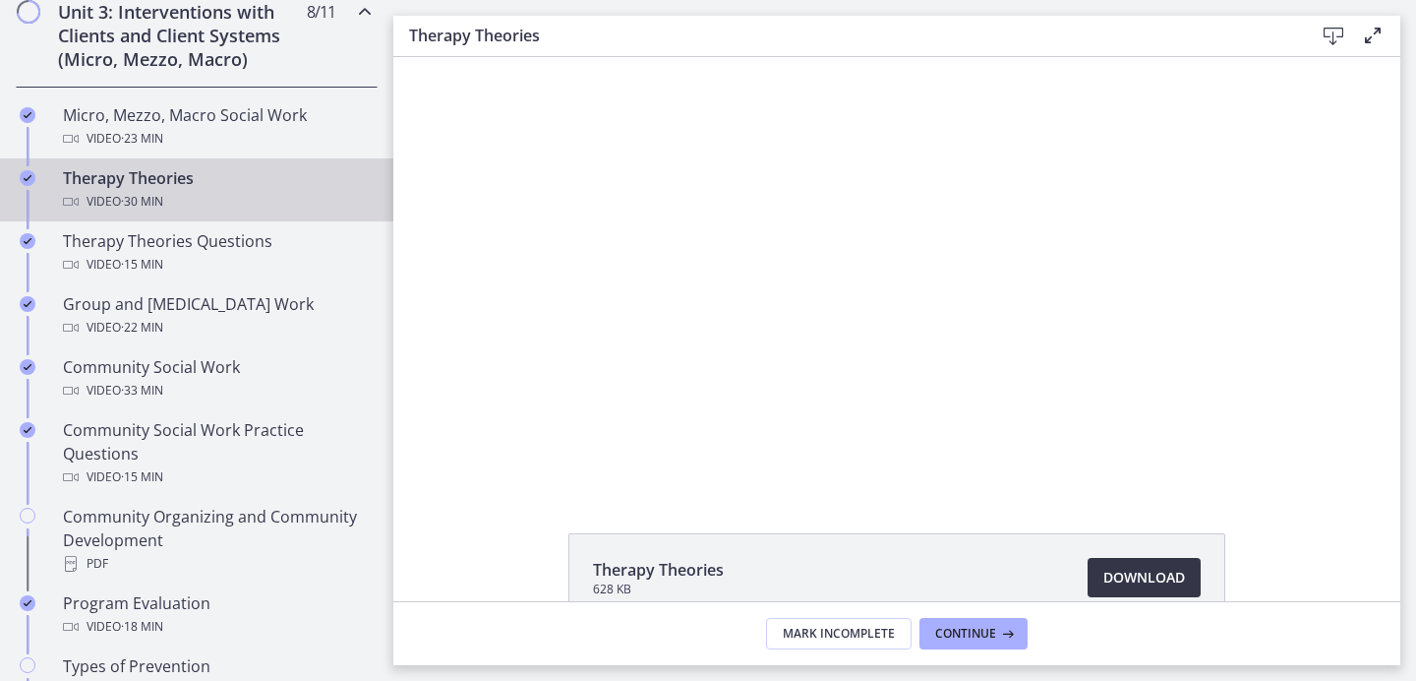
click at [1112, 571] on span "Download Opens in a new window" at bounding box center [1144, 577] width 82 height 24
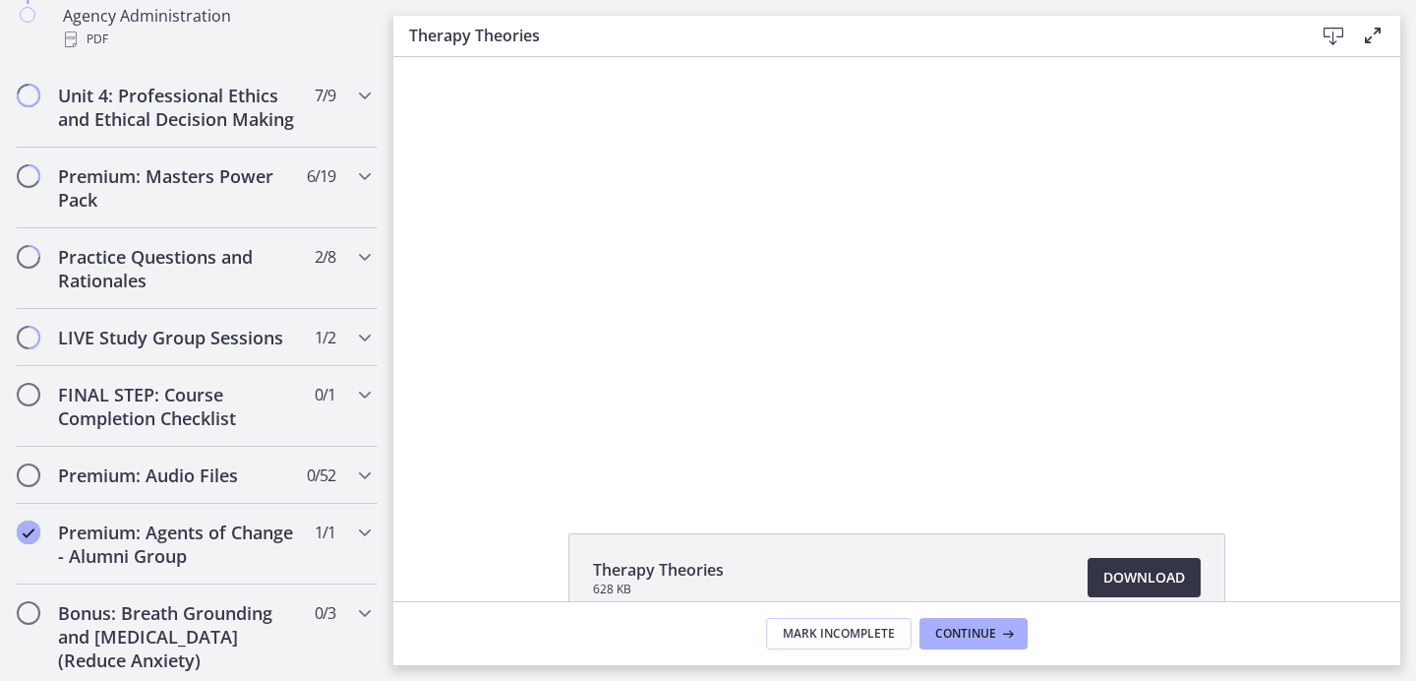
scroll to position [1565, 0]
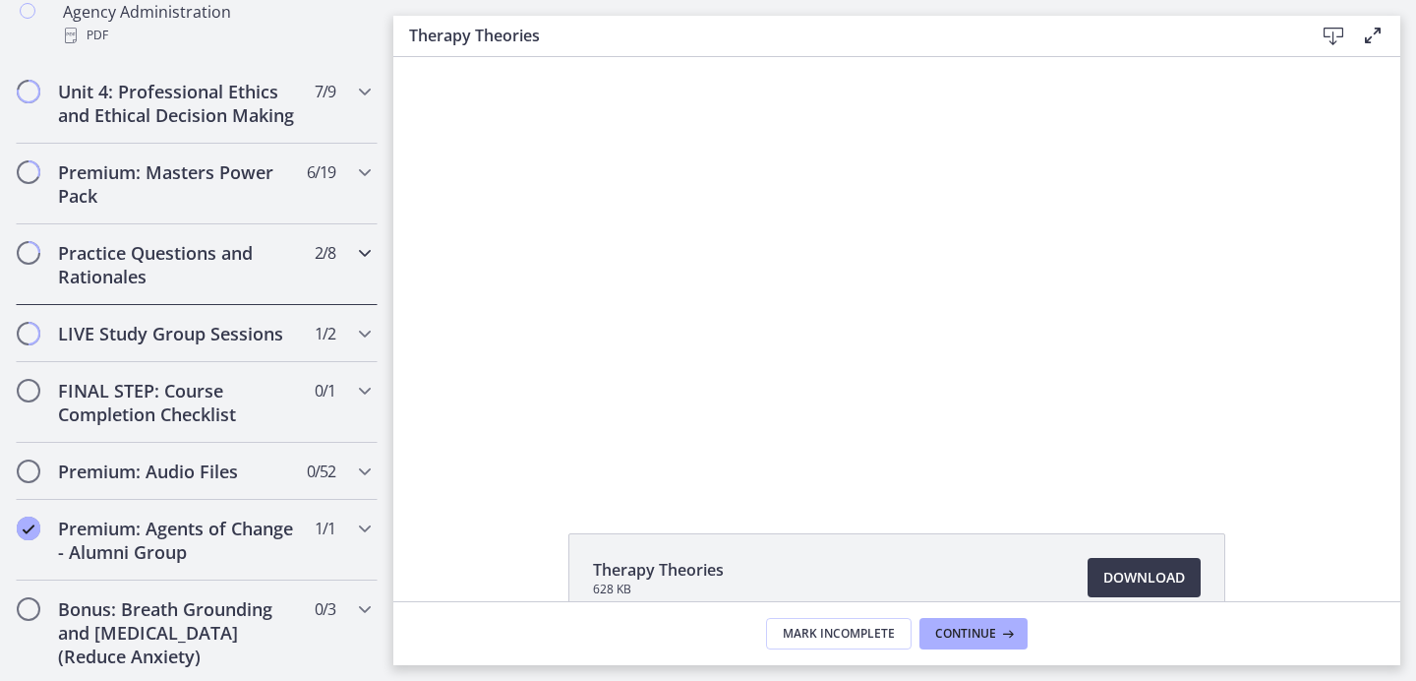
click at [285, 260] on div "Practice Questions and Rationales 2 / 8 Completed" at bounding box center [197, 264] width 362 height 81
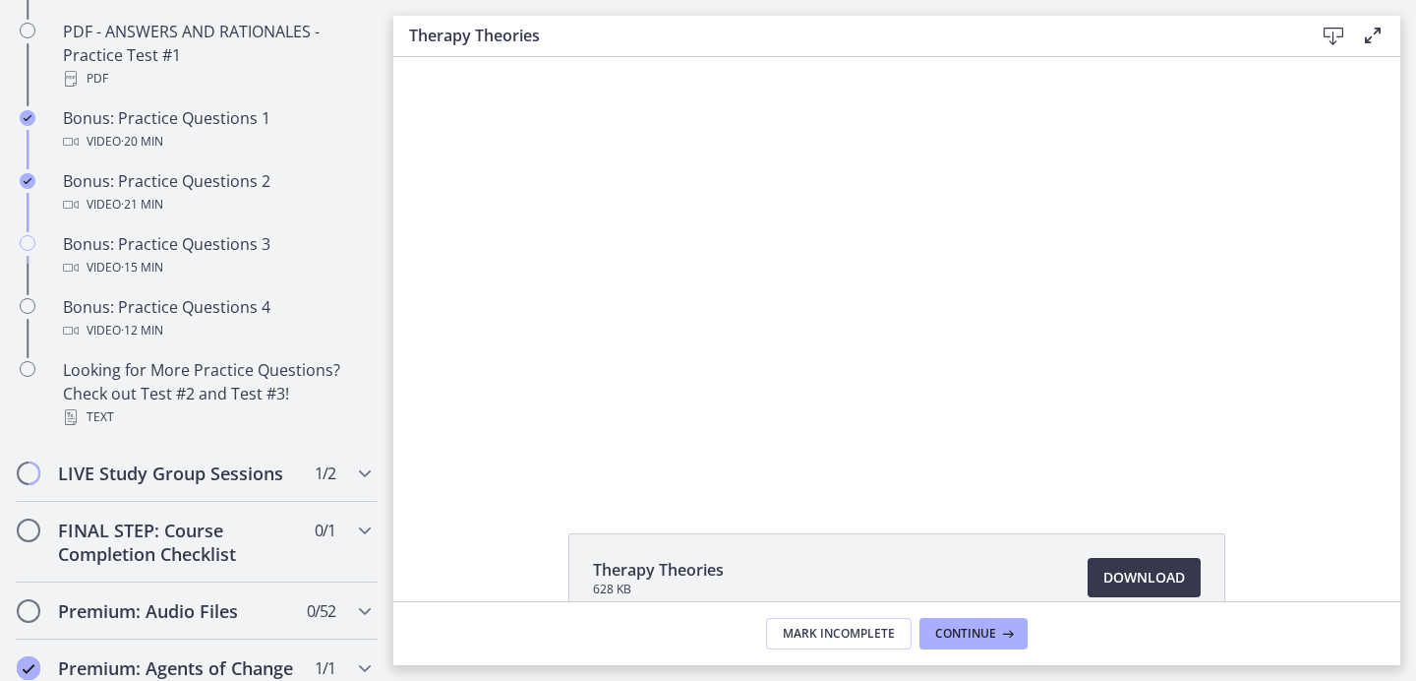
scroll to position [1248, 0]
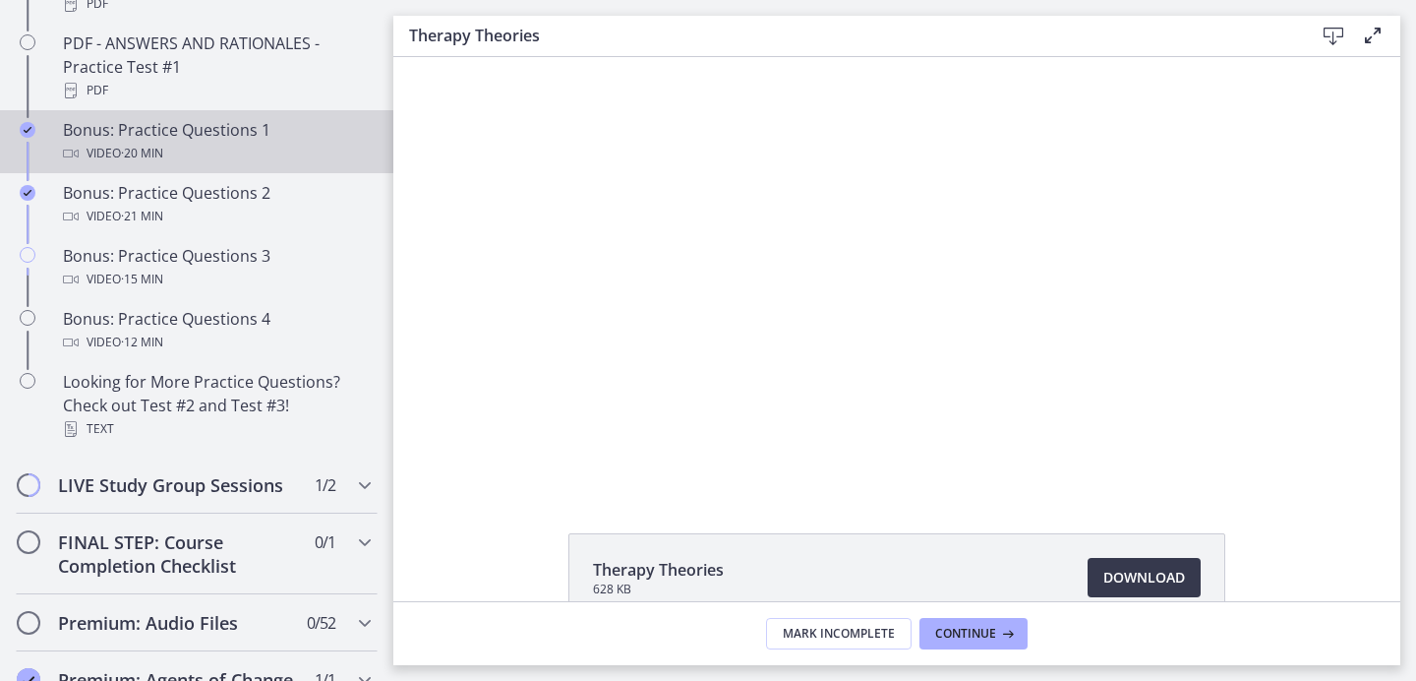
click at [243, 165] on div "Video · 20 min" at bounding box center [216, 154] width 307 height 24
click at [1108, 557] on li "Practice Questions Part 1 Download Opens in a new window" at bounding box center [896, 577] width 657 height 89
click at [1108, 571] on span "Download Opens in a new window" at bounding box center [1144, 577] width 82 height 24
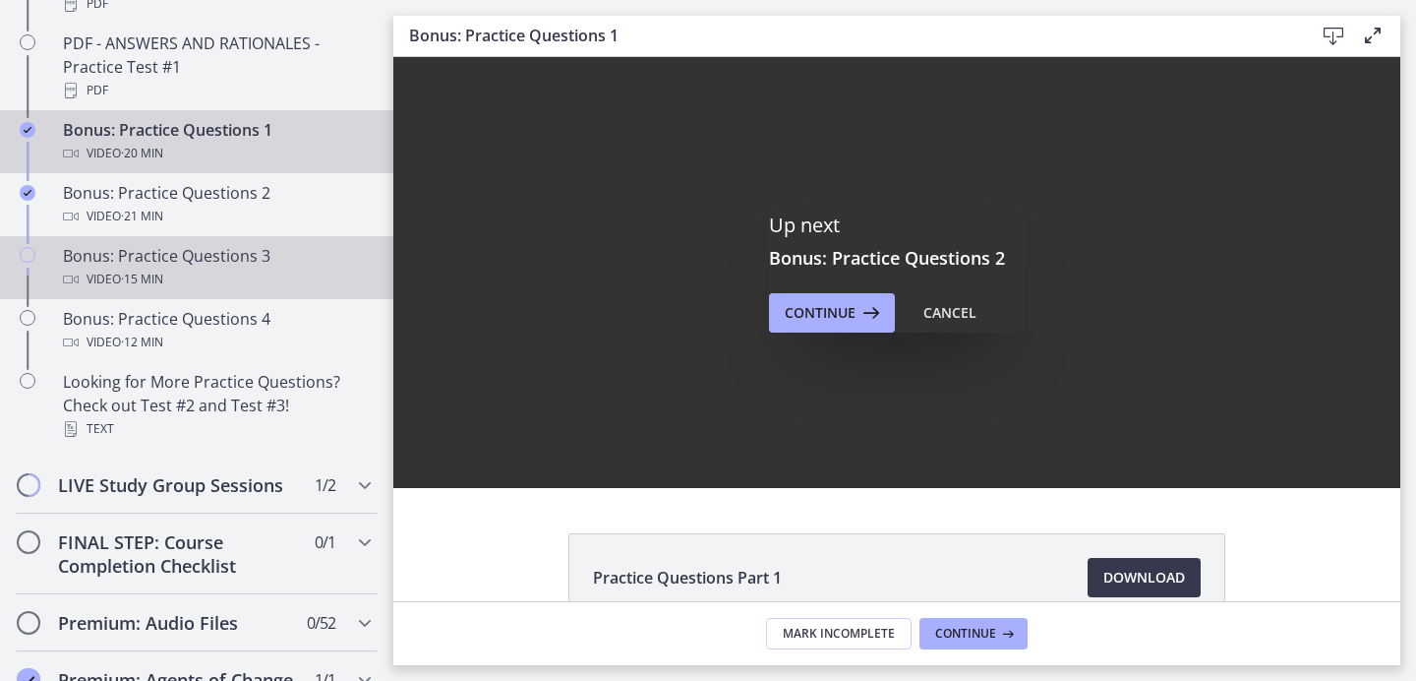
click at [239, 291] on div "Video · 15 min" at bounding box center [216, 279] width 307 height 24
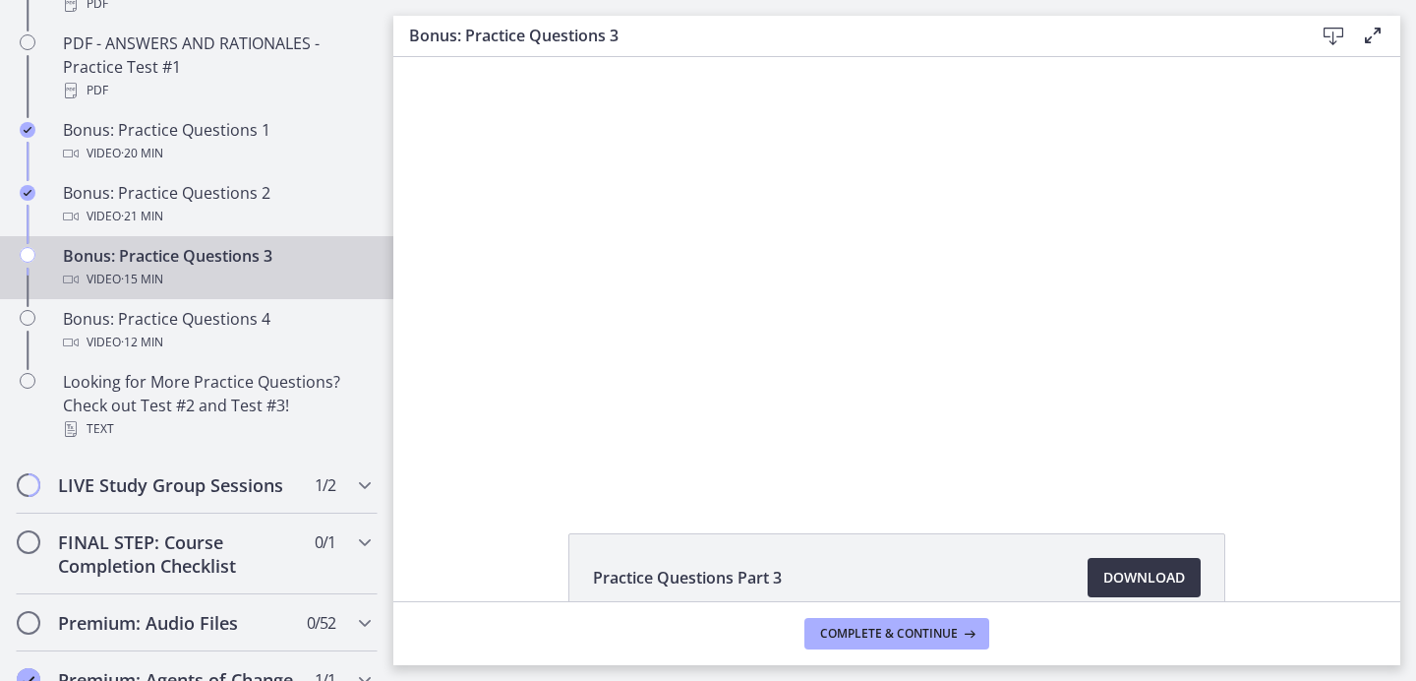
click at [1130, 586] on span "Download Opens in a new window" at bounding box center [1144, 577] width 82 height 24
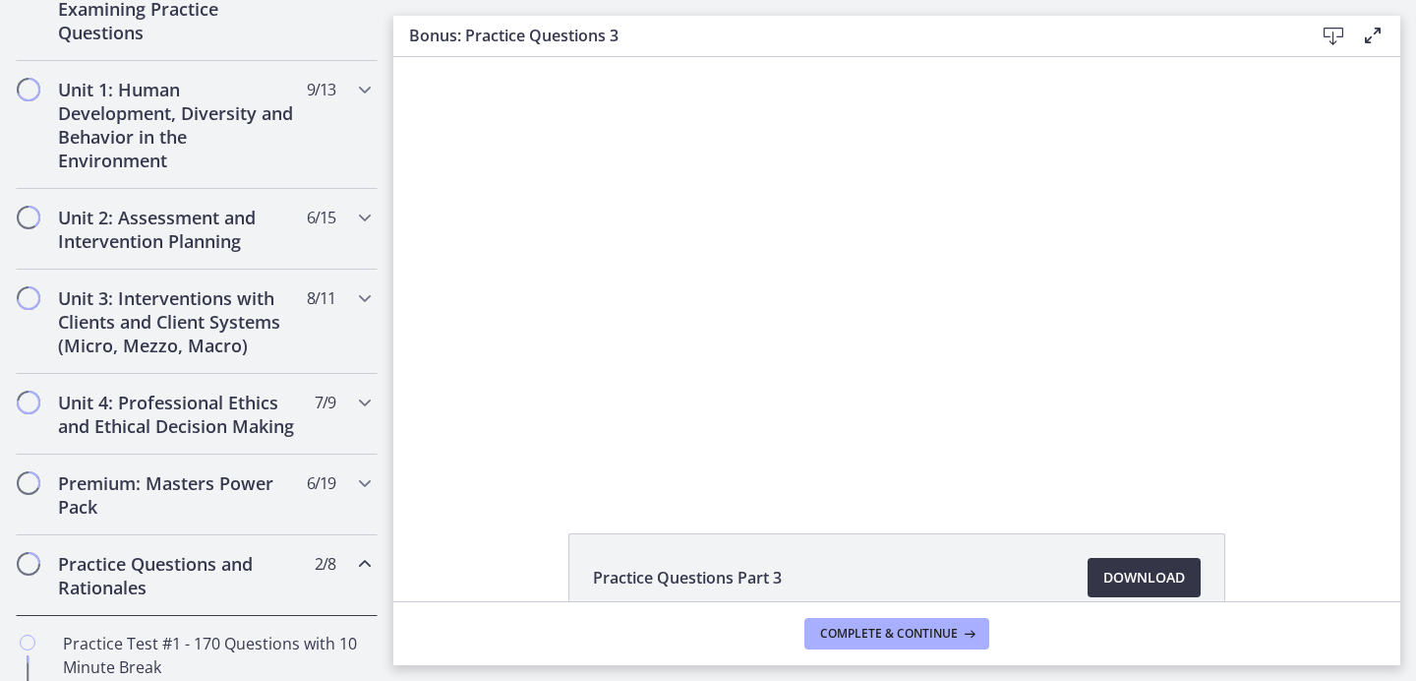
scroll to position [492, 0]
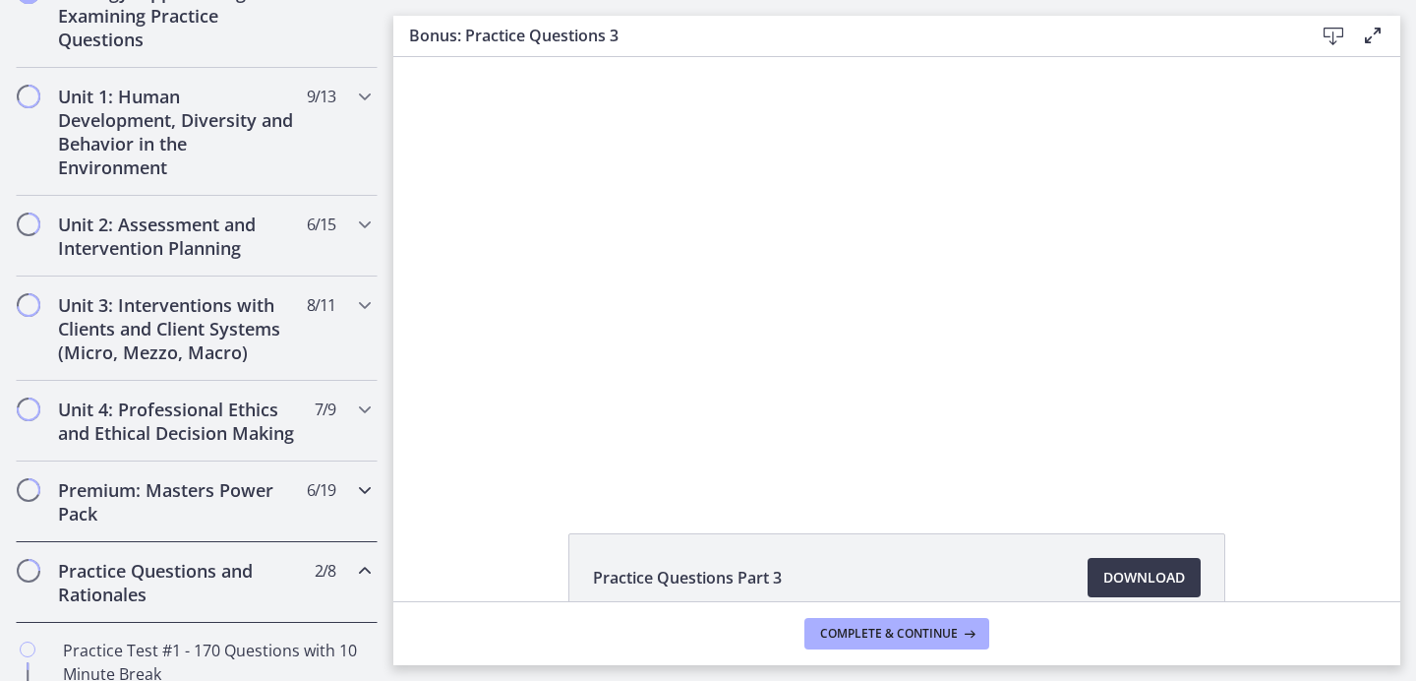
click at [188, 525] on h2 "Premium: Masters Power Pack" at bounding box center [178, 501] width 240 height 47
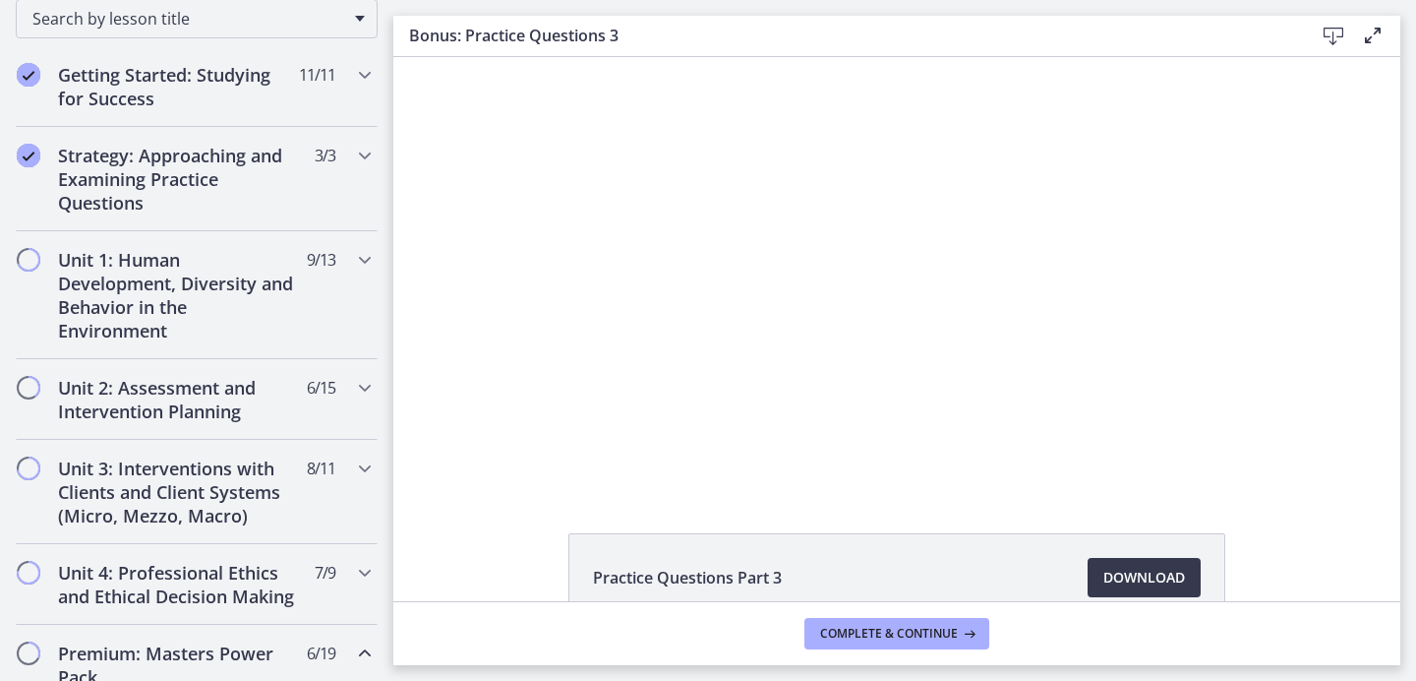
scroll to position [331, 0]
click at [227, 315] on h2 "Unit 1: Human Development, Diversity and Behavior in the Environment" at bounding box center [178, 292] width 240 height 94
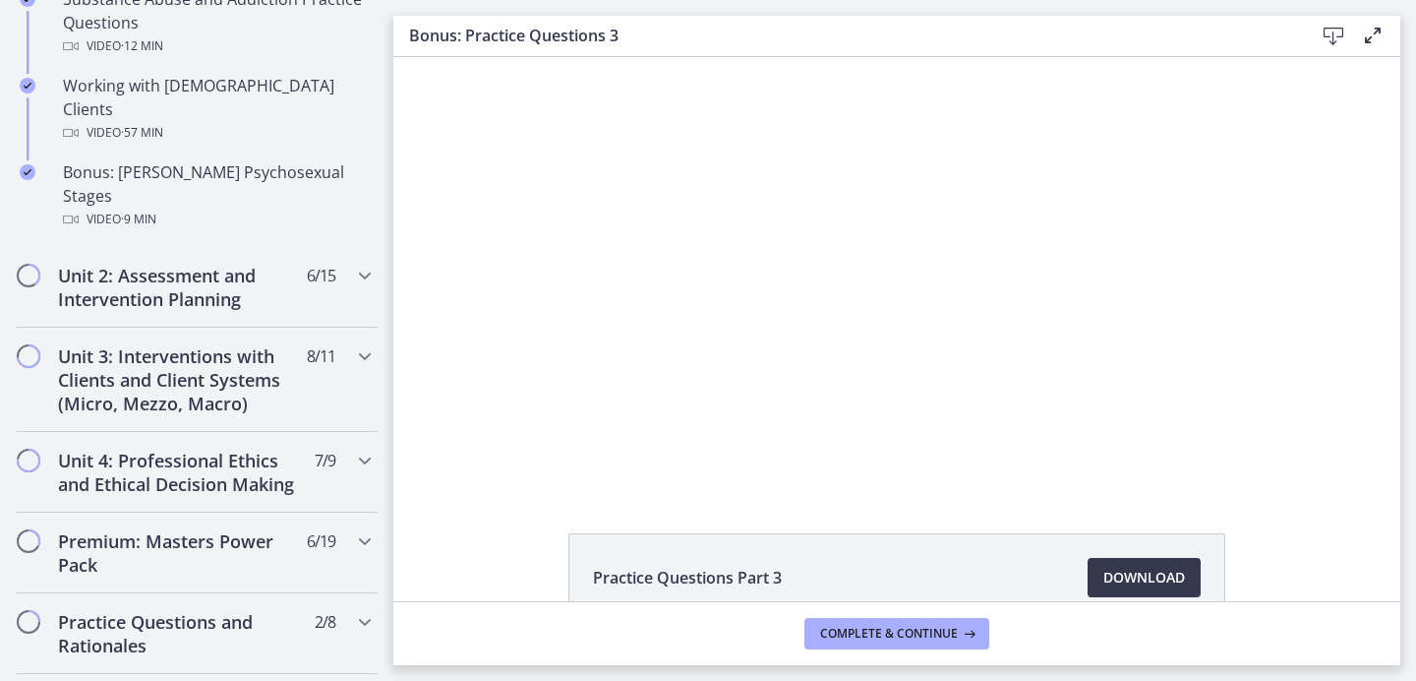
scroll to position [1557, 0]
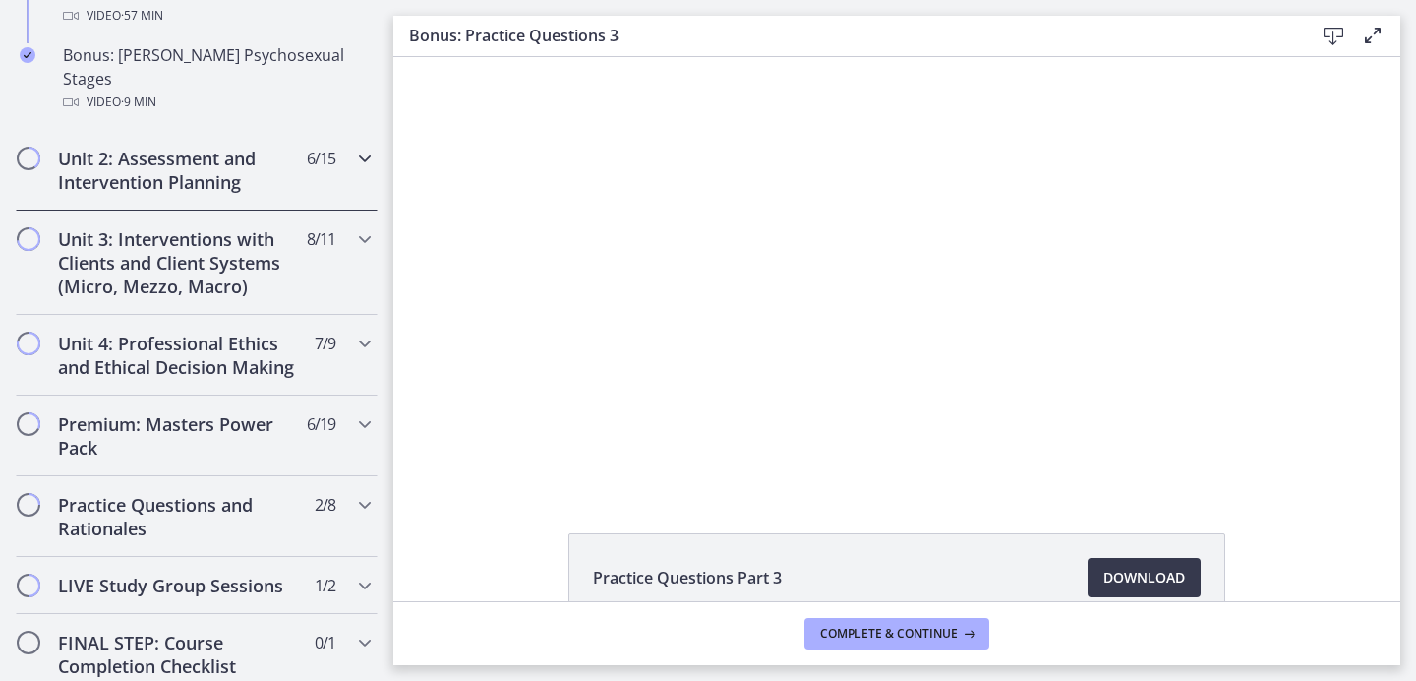
click at [232, 147] on h2 "Unit 2: Assessment and Intervention Planning" at bounding box center [178, 170] width 240 height 47
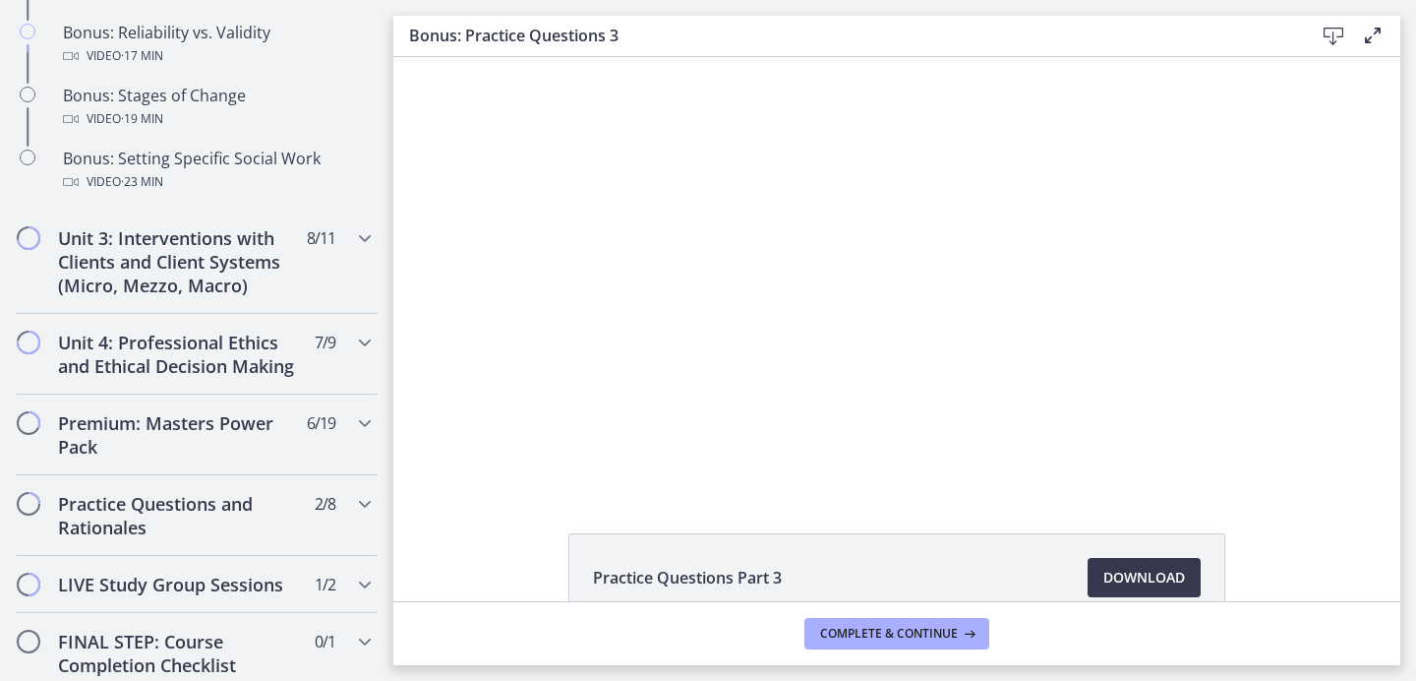
scroll to position [2240, 0]
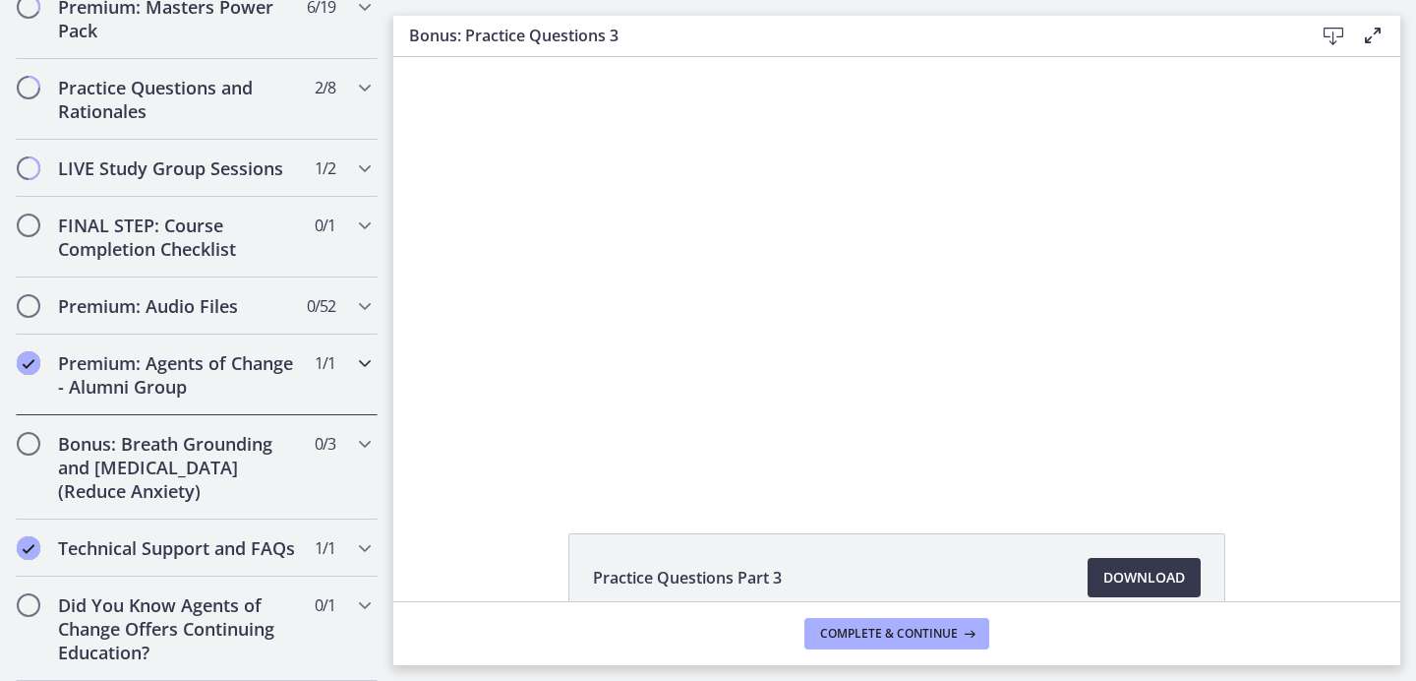
click at [304, 385] on div "Premium: Agents of Change - Alumni Group 1 / 1 Completed" at bounding box center [197, 374] width 362 height 81
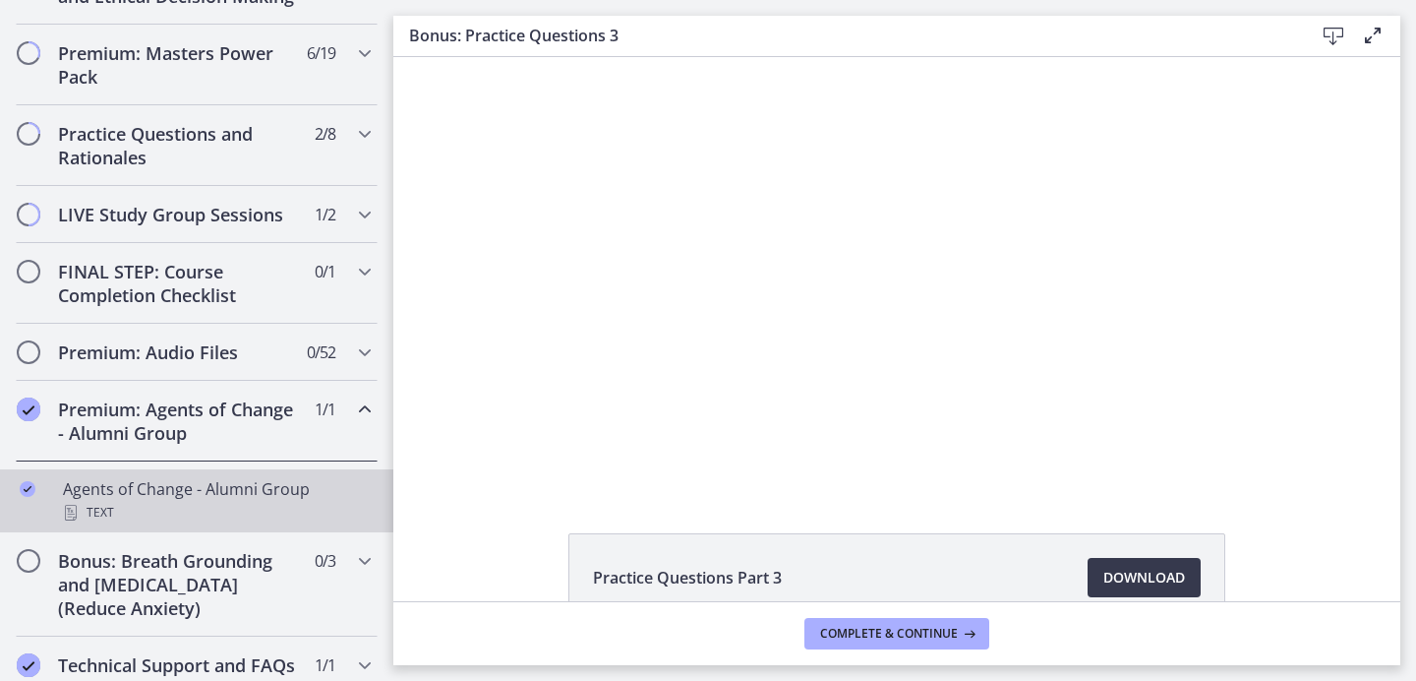
scroll to position [1024, 0]
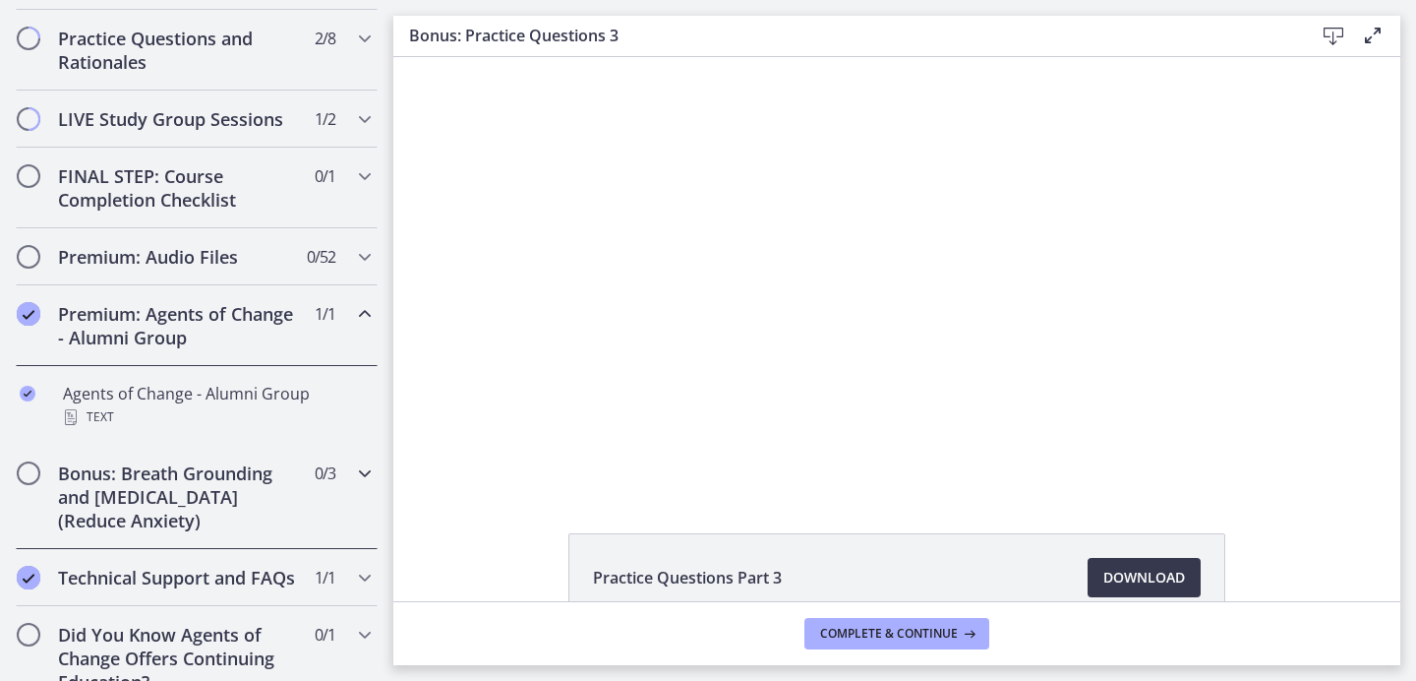
click at [315, 485] on span "0 / 3 Completed" at bounding box center [325, 473] width 21 height 24
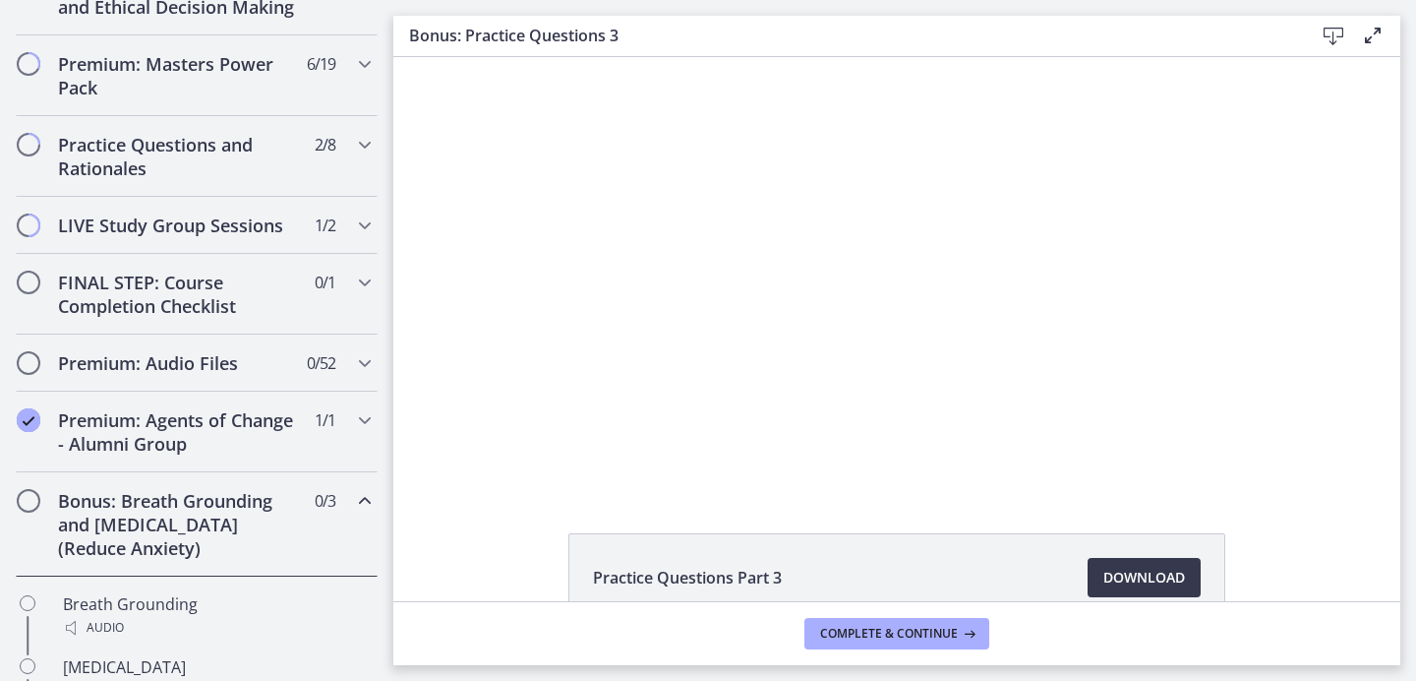
scroll to position [897, 0]
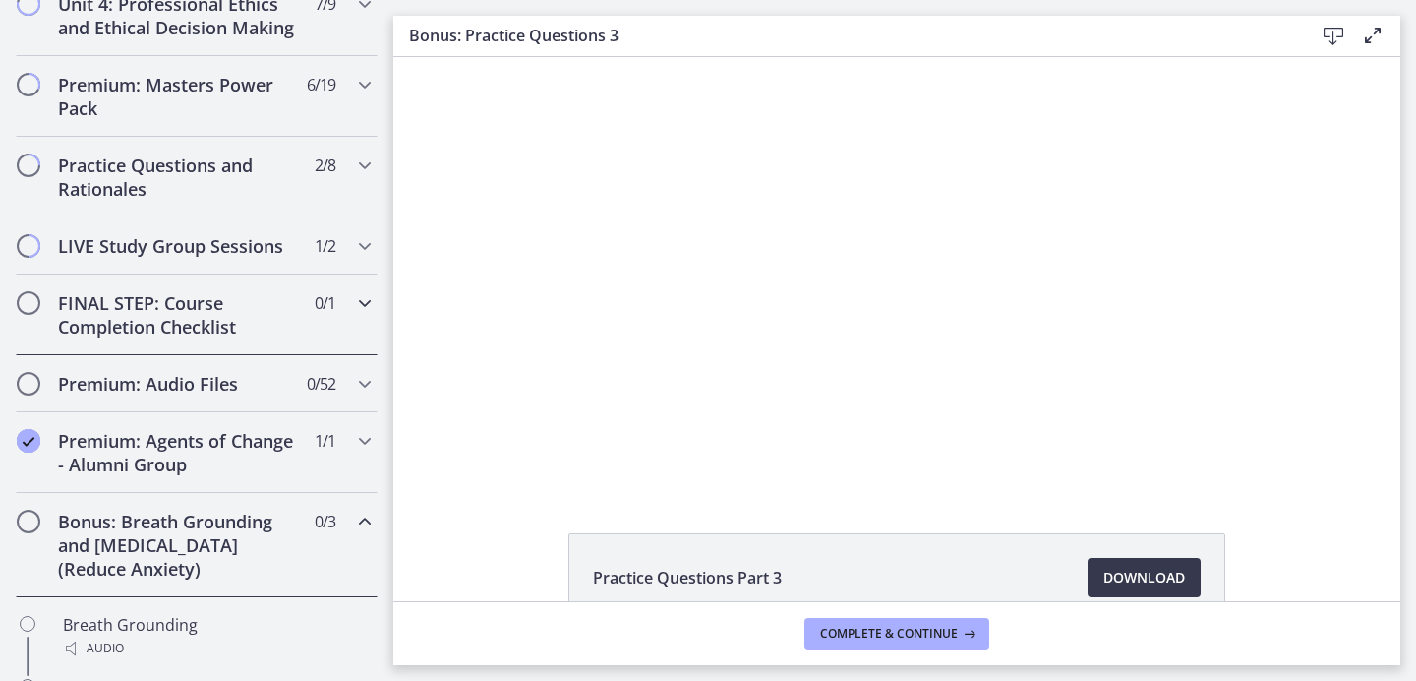
click at [273, 338] on h2 "FINAL STEP: Course Completion Checklist" at bounding box center [178, 314] width 240 height 47
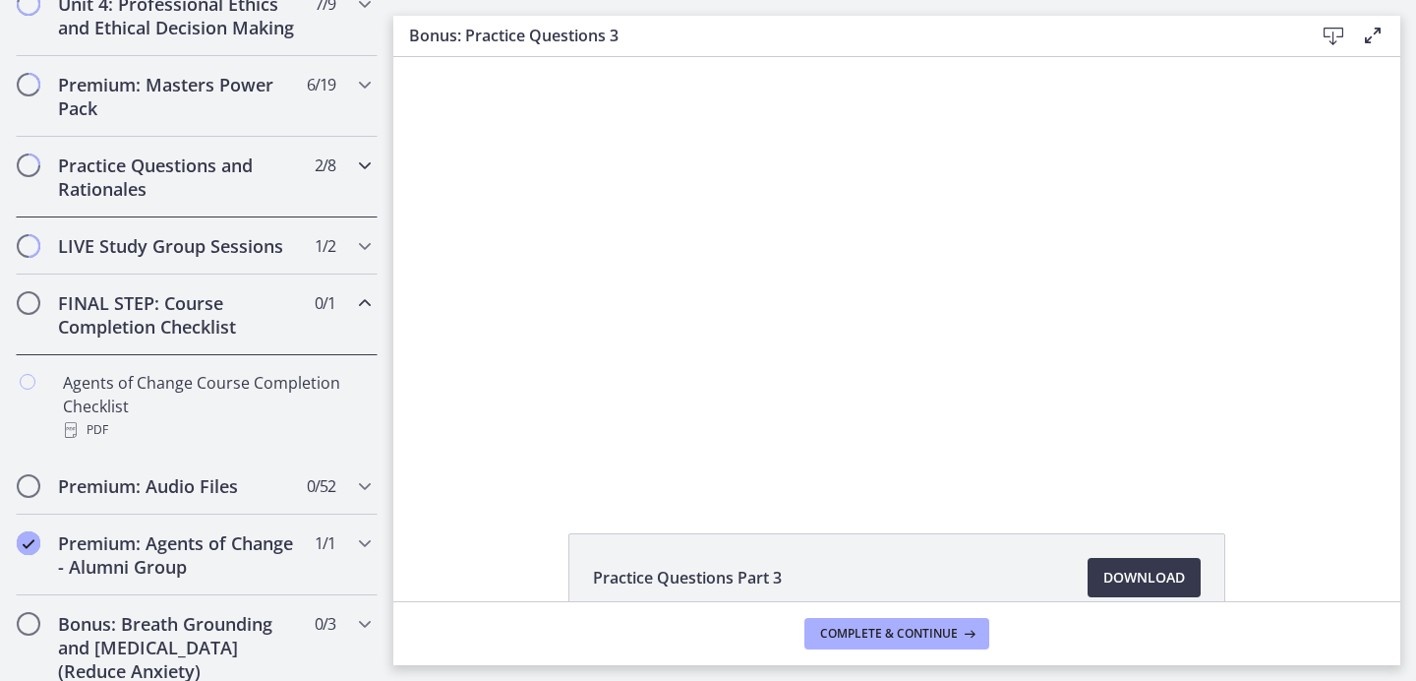
click at [266, 201] on h2 "Practice Questions and Rationales" at bounding box center [178, 176] width 240 height 47
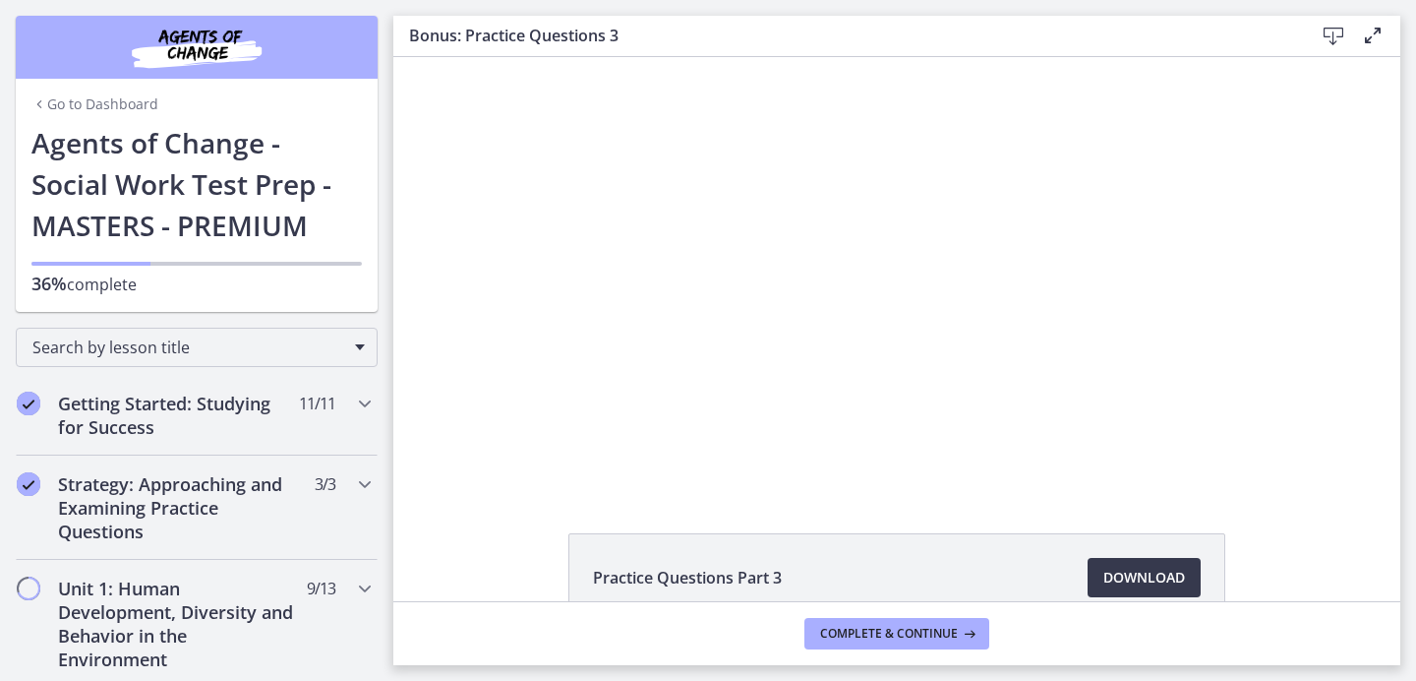
scroll to position [897, 0]
